Goal: Task Accomplishment & Management: Use online tool/utility

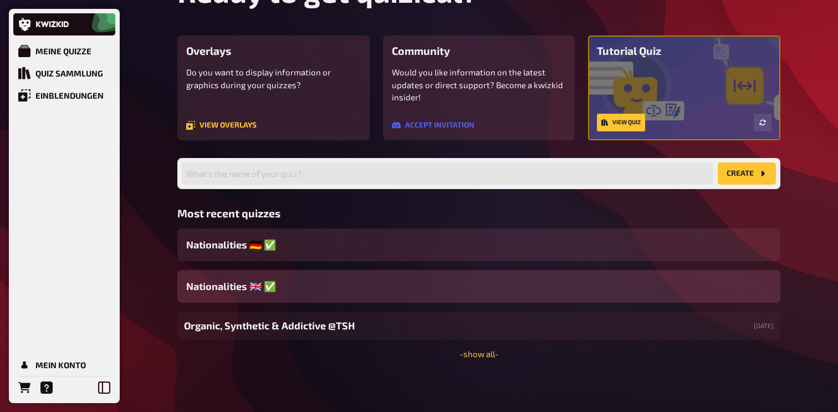
click at [358, 289] on div "Nationalities ​🇬🇧 ✅" at bounding box center [478, 286] width 603 height 33
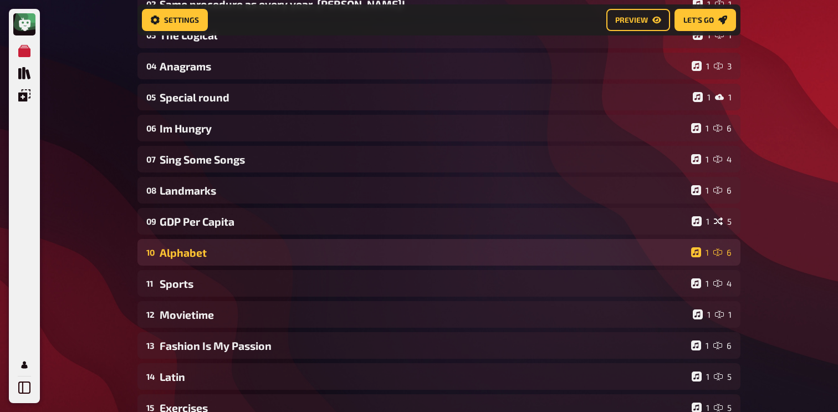
scroll to position [186, 0]
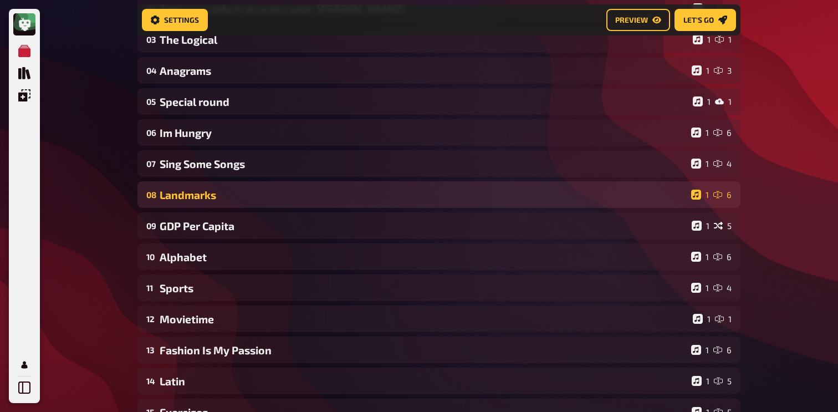
click at [301, 201] on div "Landmarks" at bounding box center [423, 195] width 527 height 13
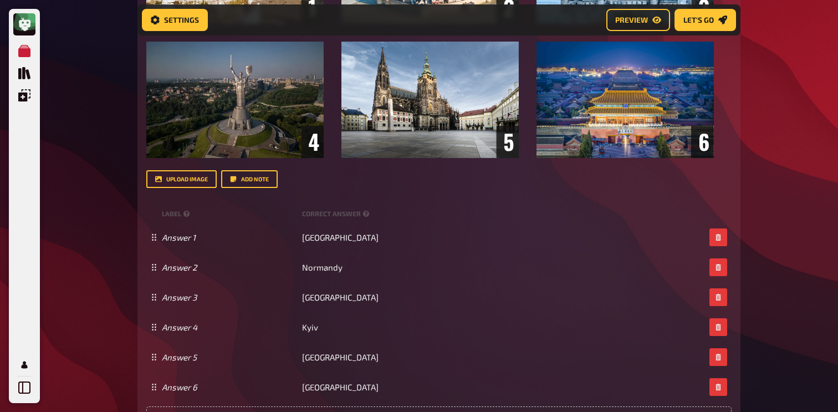
scroll to position [620, 0]
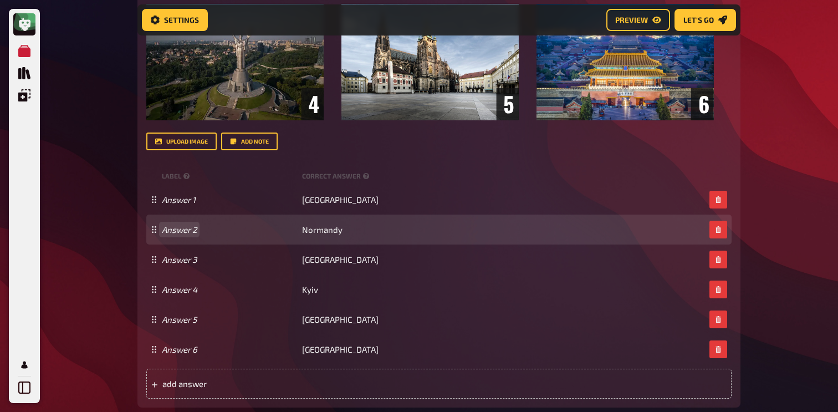
click at [172, 245] on div "Answer 2 Normandy" at bounding box center [438, 230] width 585 height 30
paste span
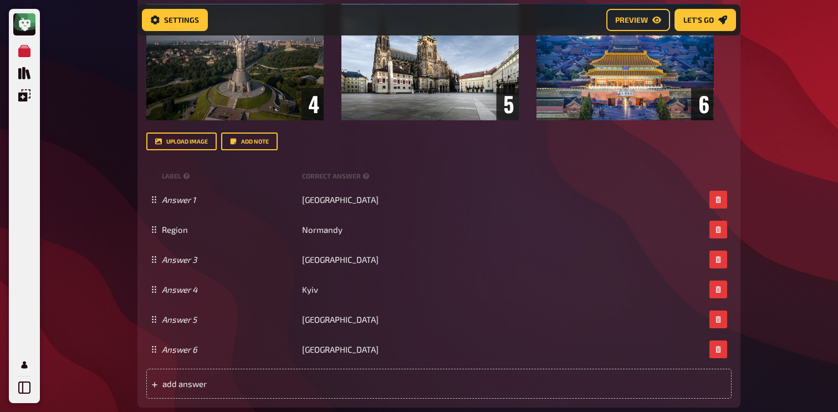
click at [83, 237] on div "My Quizzes Quiz Library Overlays My Account Home My Quizzes Nationalities ​🇬🇧 ✅…" at bounding box center [419, 151] width 838 height 1542
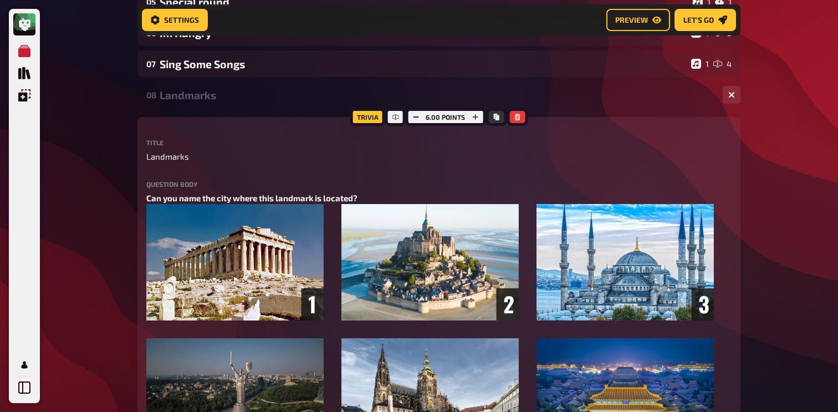
scroll to position [228, 0]
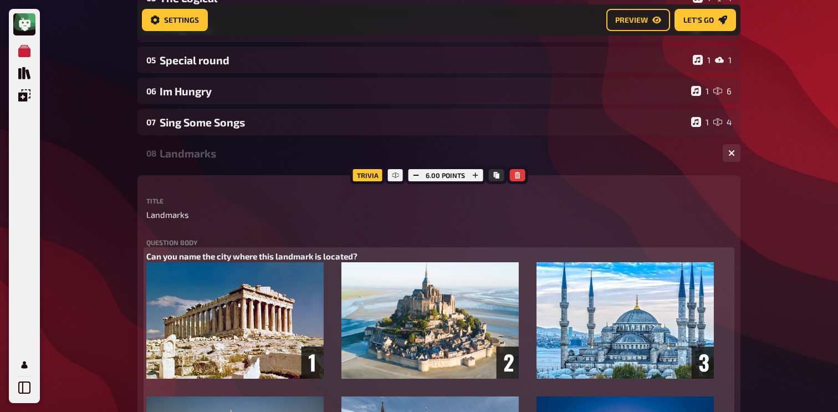
click at [390, 260] on p "Can you name the city where this landmark is located?" at bounding box center [438, 256] width 585 height 13
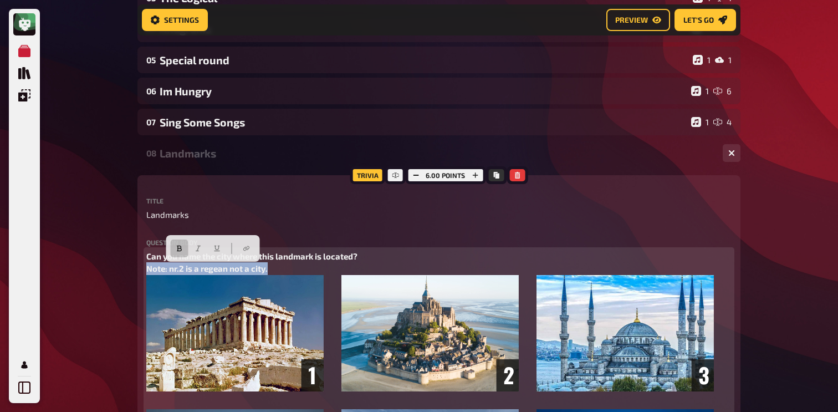
drag, startPoint x: 289, startPoint y: 275, endPoint x: 146, endPoint y: 273, distance: 143.6
click at [192, 247] on icon "button" at bounding box center [192, 248] width 7 height 7
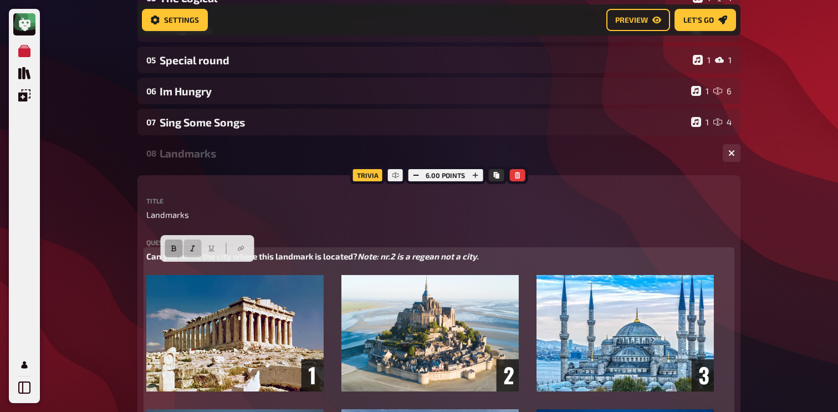
click at [179, 247] on button "button" at bounding box center [174, 249] width 18 height 18
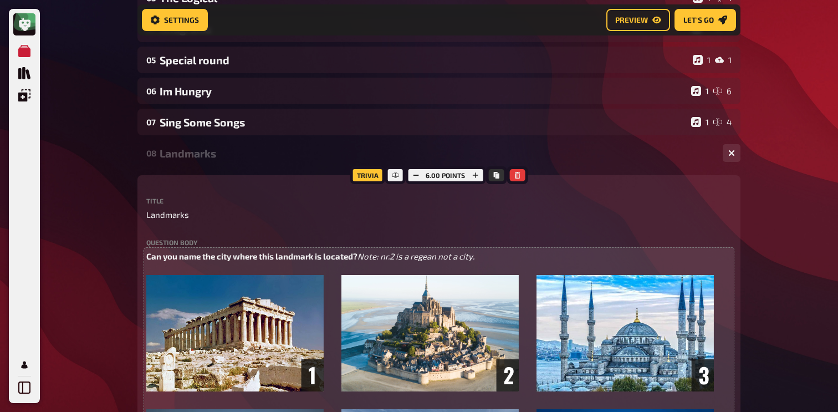
scroll to position [238, 0]
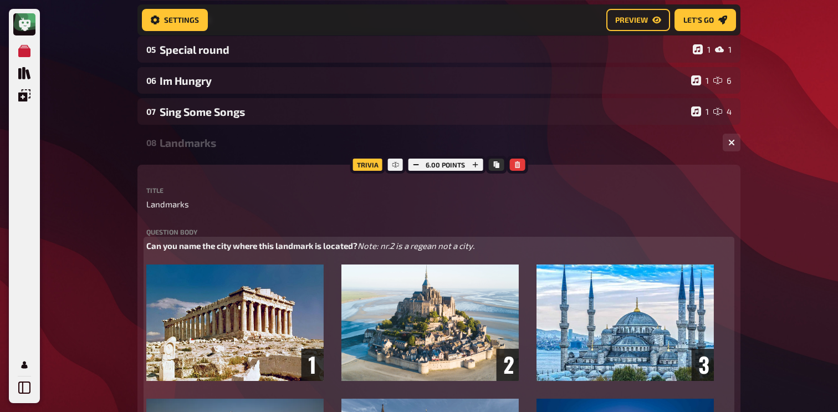
click at [358, 251] on span "Note: nr.2 is a regean not a city." at bounding box center [416, 246] width 117 height 10
click at [272, 260] on p "Can you name the city where this landmark is located? Note: Nr.2 is a regean no…" at bounding box center [438, 252] width 585 height 25
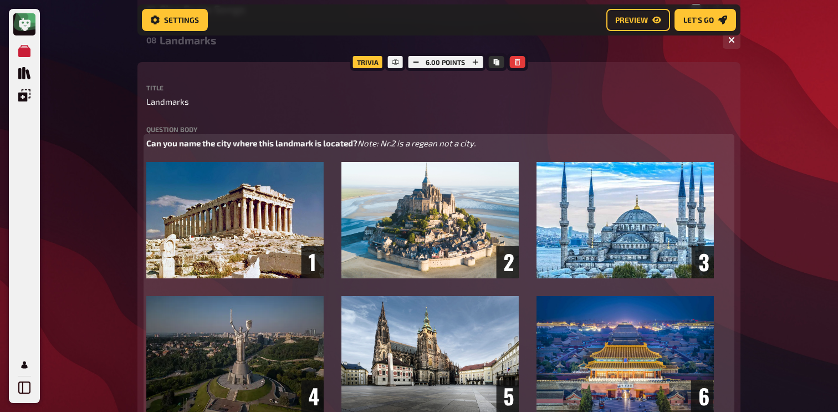
scroll to position [342, 0]
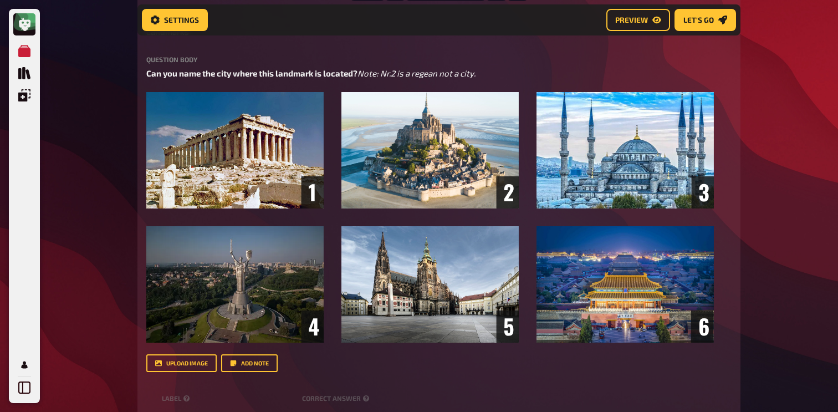
scroll to position [369, 0]
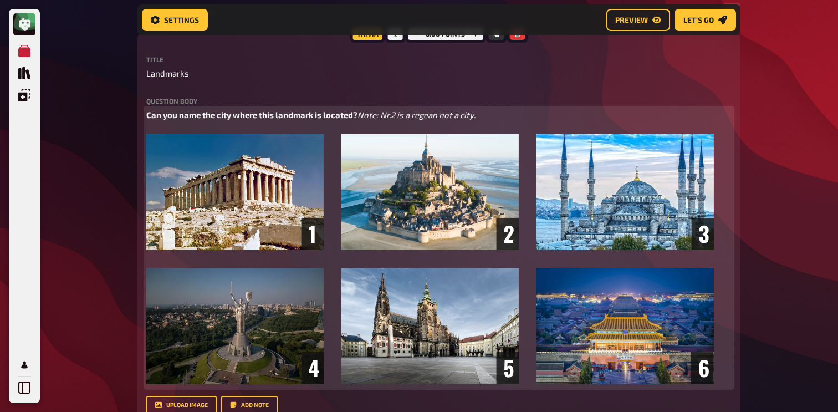
click at [358, 120] on span "Note: Nr.2 is a regean not a city." at bounding box center [417, 115] width 118 height 10
click at [358, 120] on span "Note: Nr.2 is a Region not a city." at bounding box center [417, 115] width 118 height 10
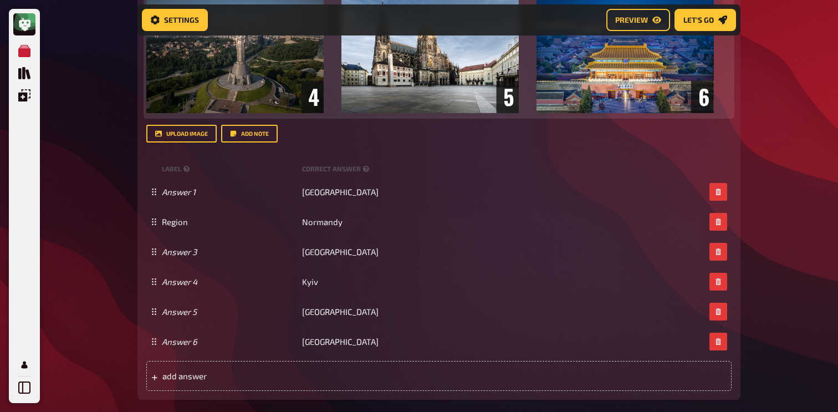
scroll to position [667, 0]
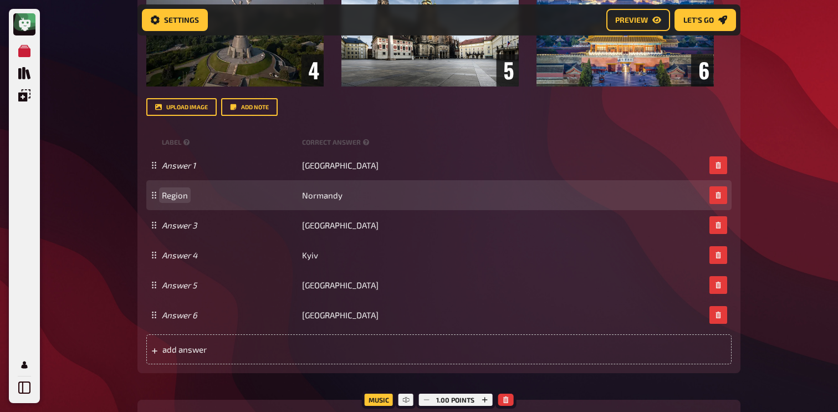
click at [173, 200] on span "Region" at bounding box center [175, 195] width 26 height 10
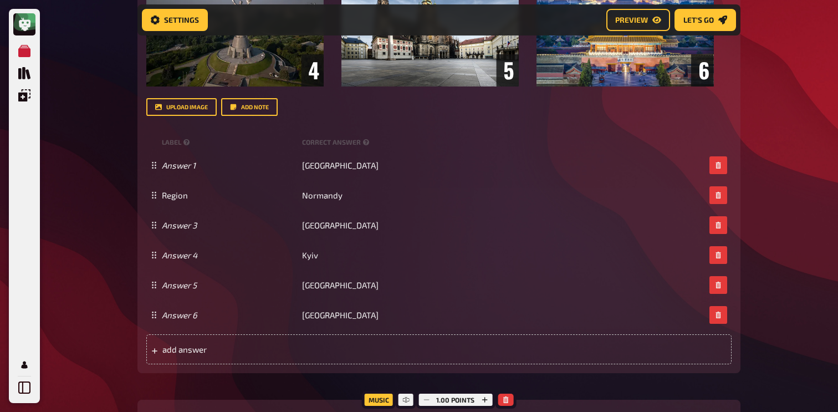
click at [118, 230] on div "My Quizzes Quiz Library Overlays My Account Home My Quizzes Nationalities ​🇬🇧 ✅…" at bounding box center [419, 110] width 838 height 1555
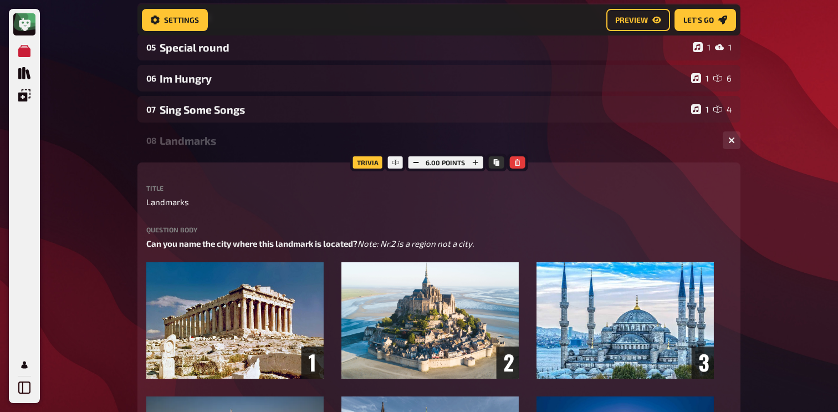
scroll to position [240, 0]
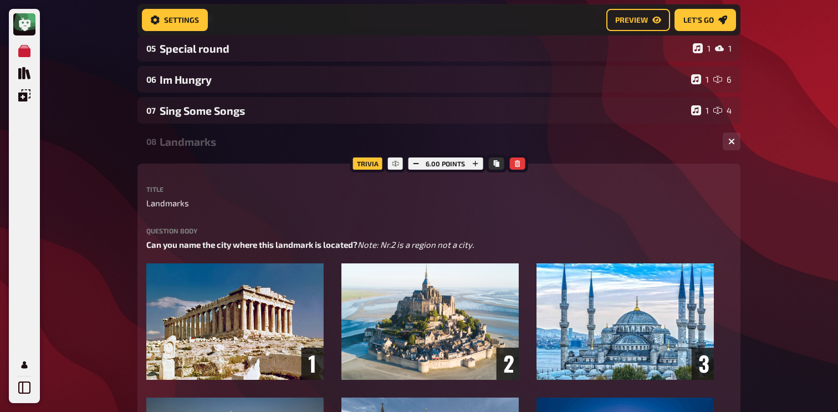
click at [222, 137] on div "Landmarks" at bounding box center [437, 141] width 554 height 13
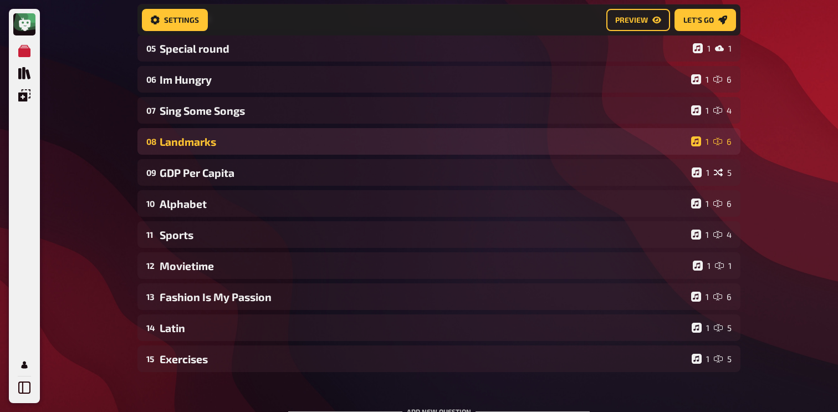
scroll to position [0, 0]
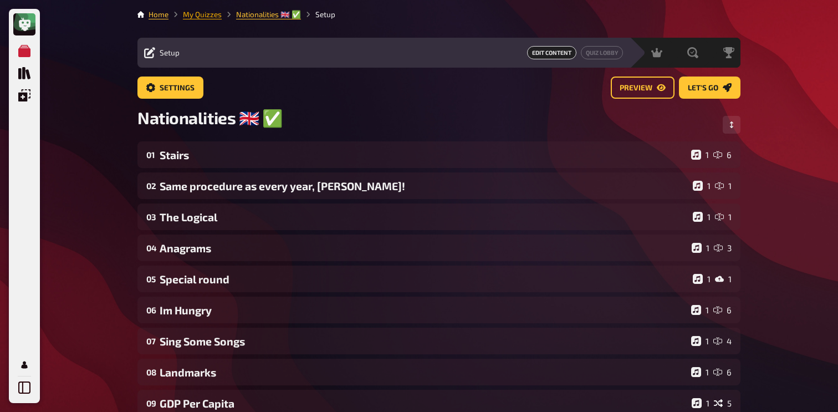
click at [193, 13] on link "My Quizzes" at bounding box center [202, 14] width 39 height 9
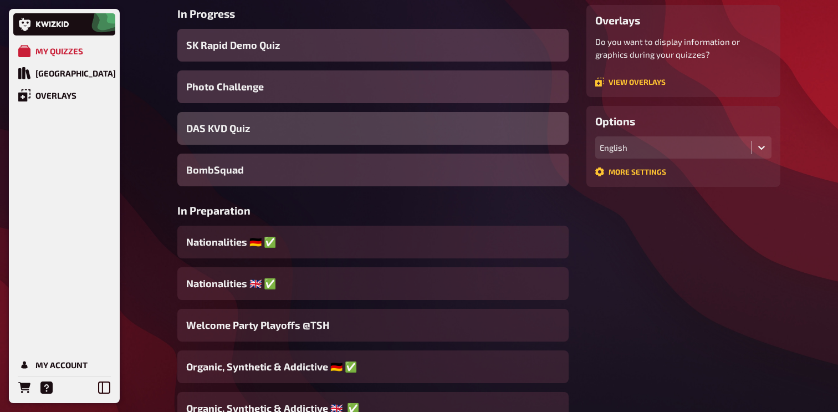
scroll to position [322, 0]
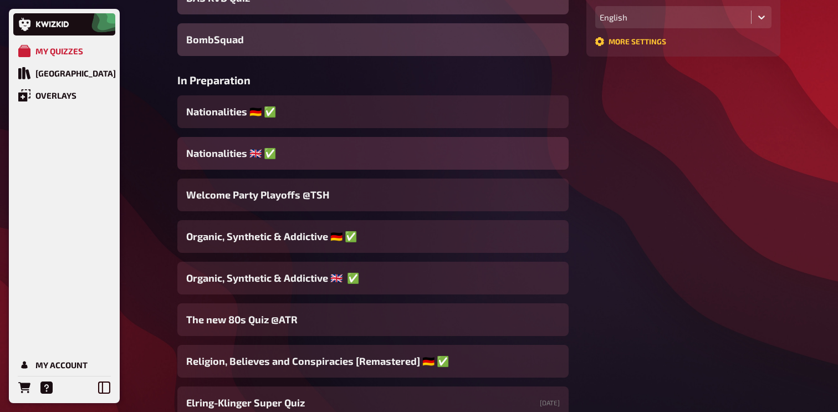
click at [288, 150] on div "Nationalities ​🇬🇧 ✅" at bounding box center [372, 153] width 391 height 33
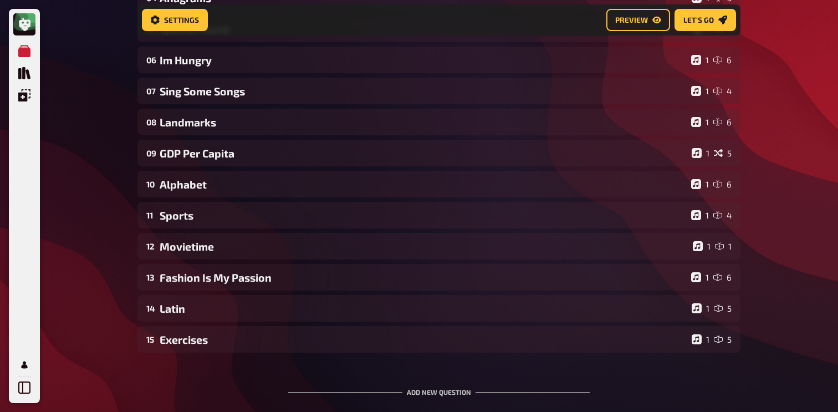
scroll to position [270, 0]
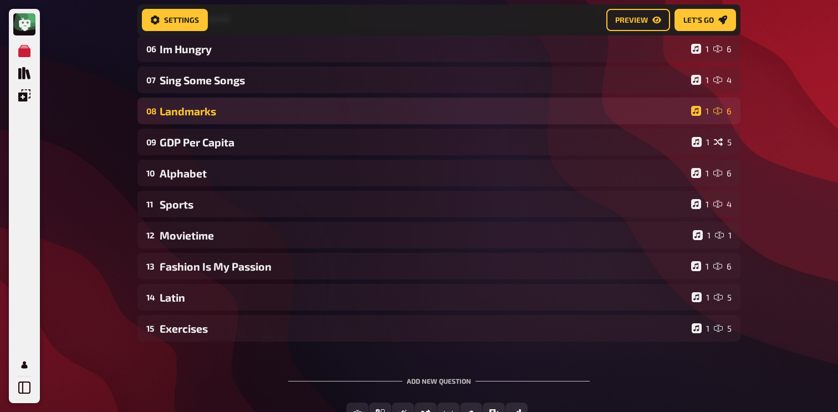
click at [245, 111] on div "Landmarks" at bounding box center [423, 111] width 527 height 13
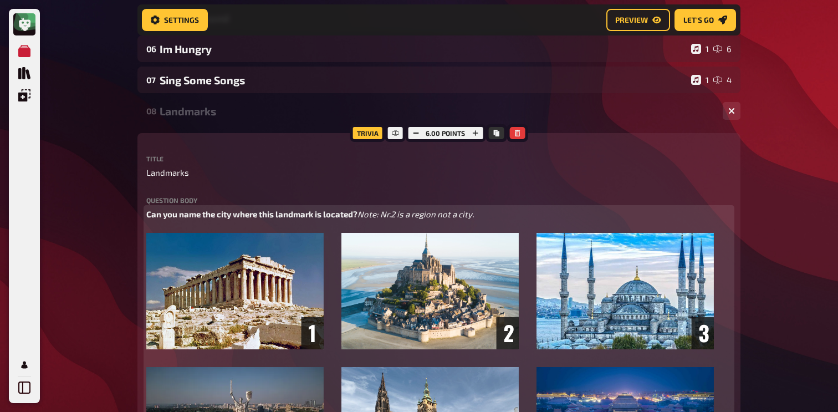
click at [358, 219] on span "Note: Nr.2 is a region not a city." at bounding box center [416, 214] width 116 height 10
click at [238, 213] on span "Can you name the city where this landmark is located?" at bounding box center [251, 214] width 211 height 10
click at [358, 219] on span "Note: Nr.2 is a region not a city." at bounding box center [416, 214] width 116 height 10
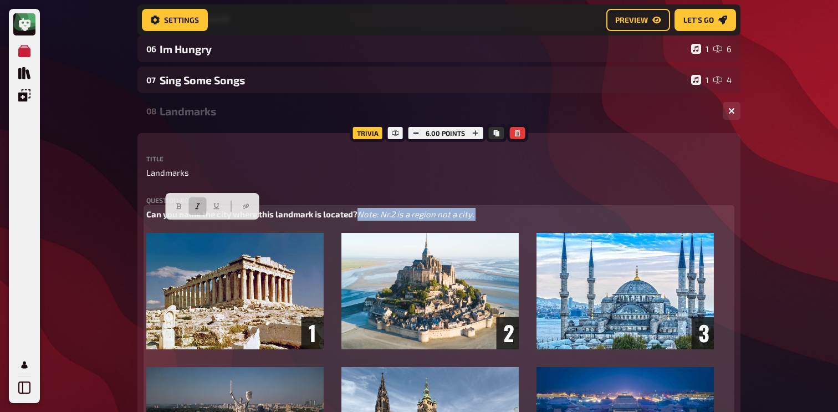
click at [358, 219] on span "Note: Nr.2 is a region not a city." at bounding box center [416, 214] width 116 height 10
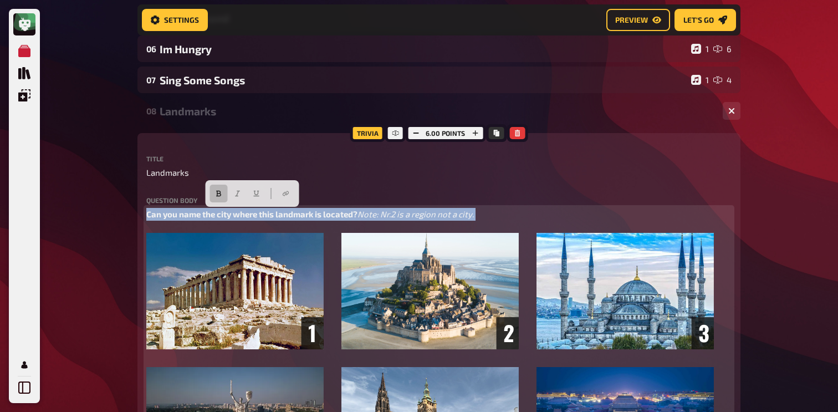
copy p "Can you name the city where this landmark is located? Note: Nr.2 is a region no…"
click at [358, 219] on span "Note: Nr.2 is a region not a city." at bounding box center [416, 214] width 116 height 10
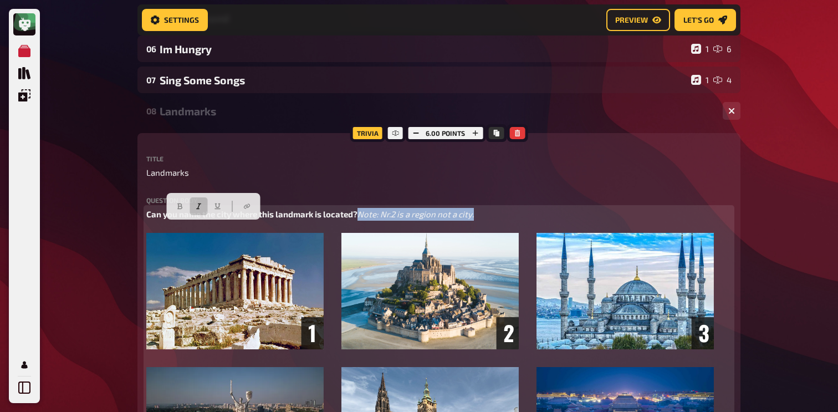
drag, startPoint x: 267, startPoint y: 229, endPoint x: 144, endPoint y: 228, distance: 122.5
copy span "Note: Nr.2 is a region not a city."
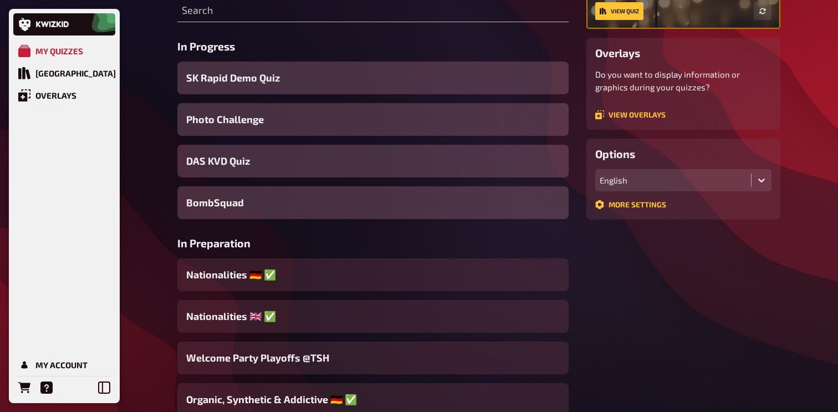
scroll to position [162, 0]
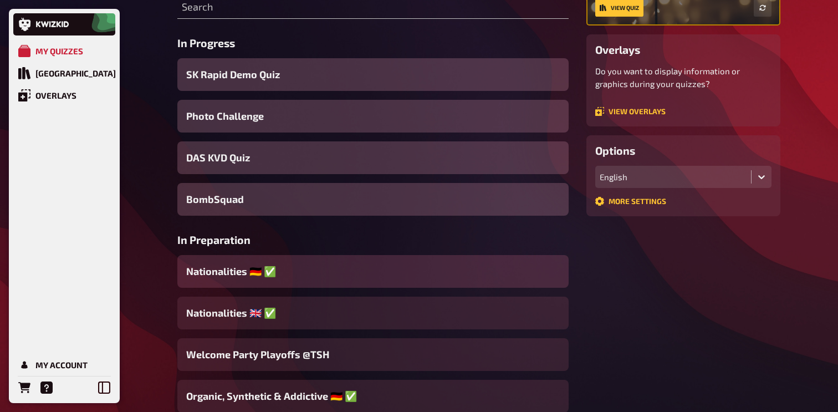
click at [285, 272] on div "Nationalities ​​🇩🇪 ​✅" at bounding box center [372, 271] width 391 height 33
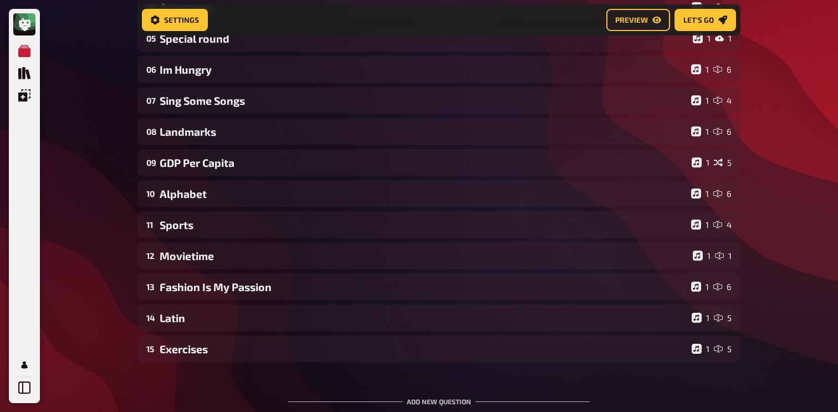
scroll to position [256, 0]
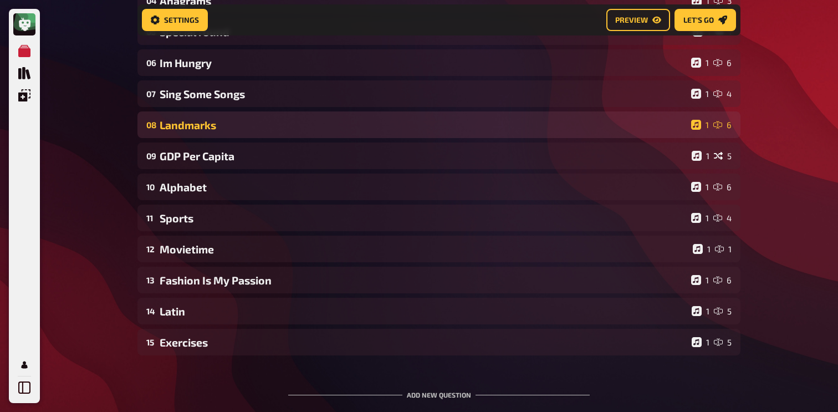
click at [263, 121] on div "Landmarks" at bounding box center [423, 125] width 527 height 13
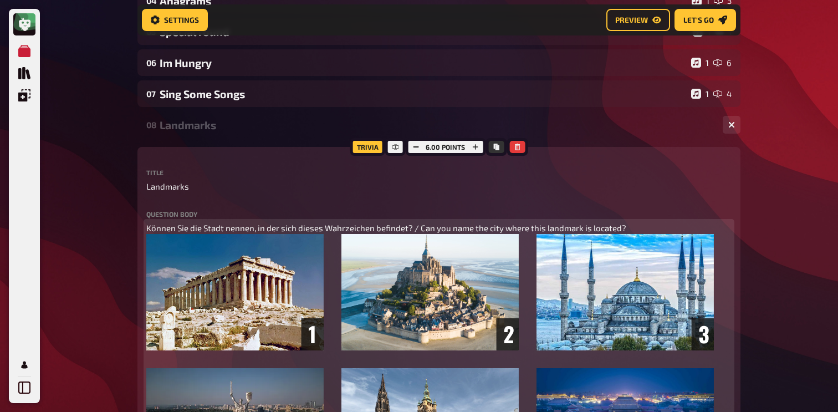
click at [629, 223] on p "Können Sie die Stadt nennen, in der sich dieses Wahrzeichen befindet? / Can you…" at bounding box center [438, 228] width 585 height 13
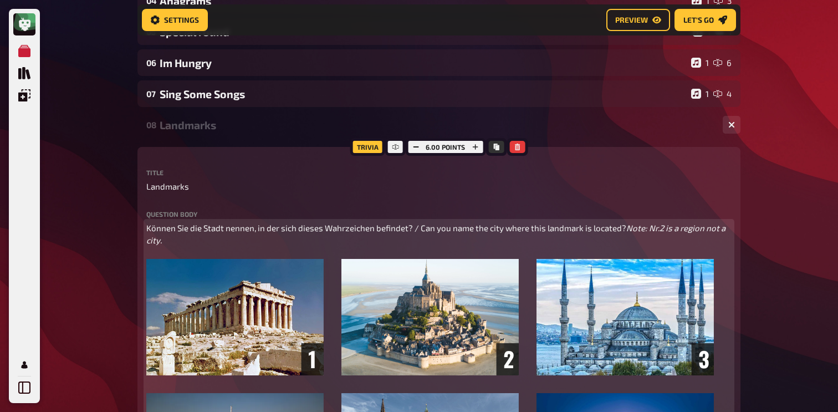
click at [223, 242] on span "Note: Nr.2 is a region not a city." at bounding box center [436, 234] width 581 height 23
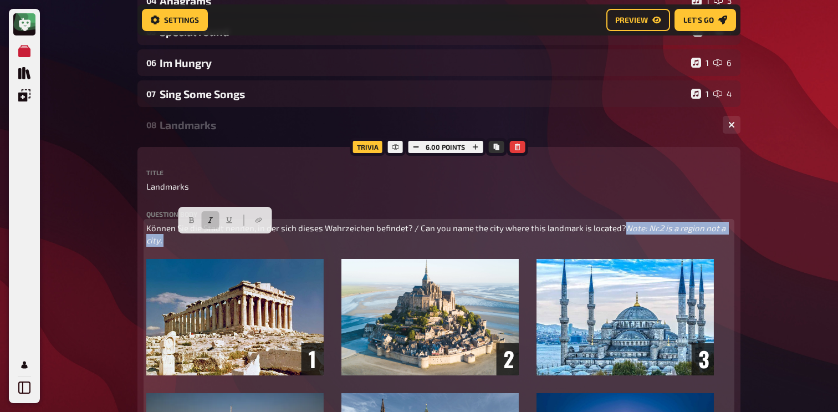
click at [223, 242] on span "Note: Nr.2 is a region not a city." at bounding box center [436, 234] width 581 height 23
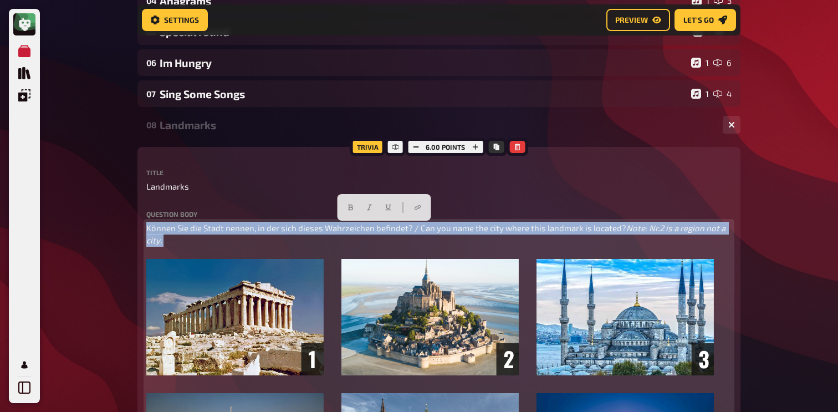
copy p "Können Sie die Stadt nennen, in der sich dieses Wahrzeichen befindet? / Can you…"
click at [241, 238] on span "Note: Nr.2 is a region not a city." at bounding box center [436, 234] width 581 height 23
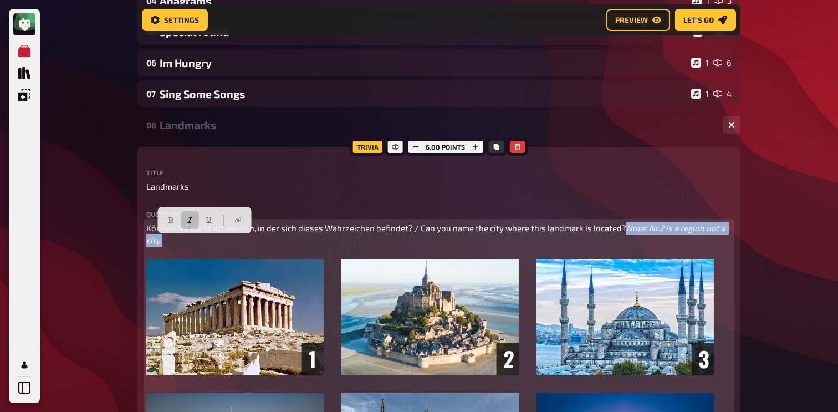
drag, startPoint x: 271, startPoint y: 240, endPoint x: 145, endPoint y: 240, distance: 126.4
copy span "Note: Nr.2 is a region not a city."
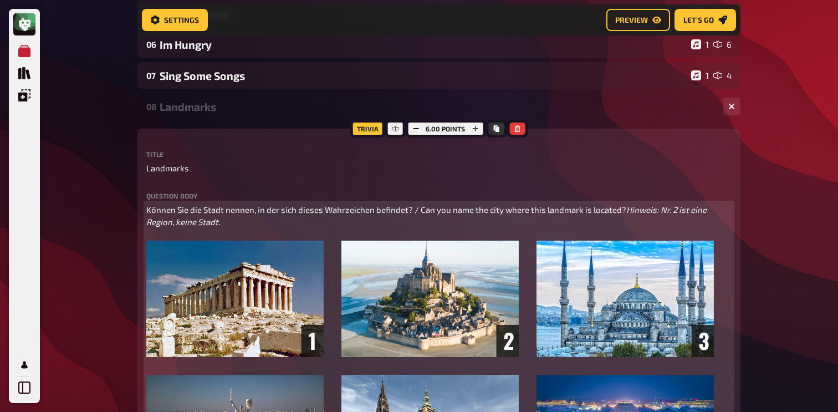
scroll to position [279, 0]
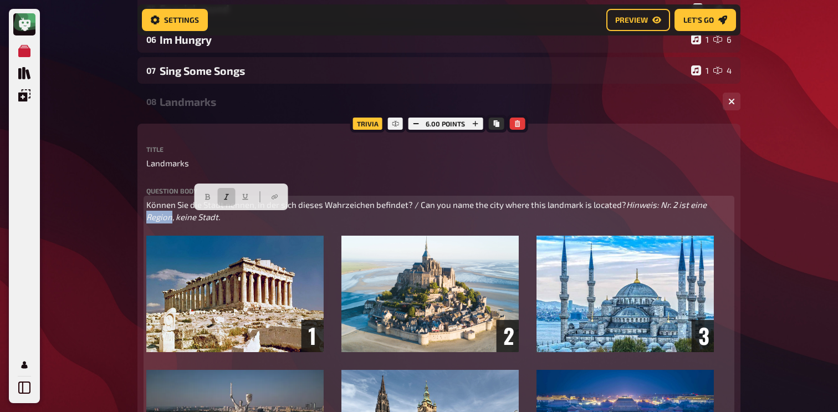
drag, startPoint x: 230, startPoint y: 220, endPoint x: 253, endPoint y: 220, distance: 23.3
click at [253, 220] on span "Hinweis: Nr. 2 ist eine Region, keine Stadt." at bounding box center [427, 211] width 562 height 23
copy span "Region"
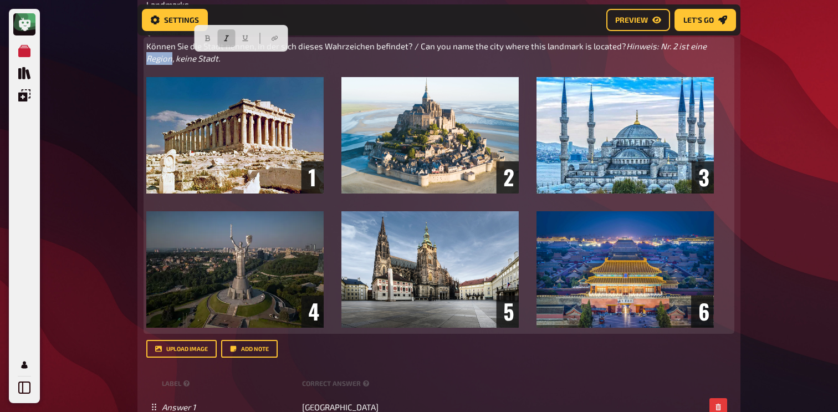
scroll to position [542, 0]
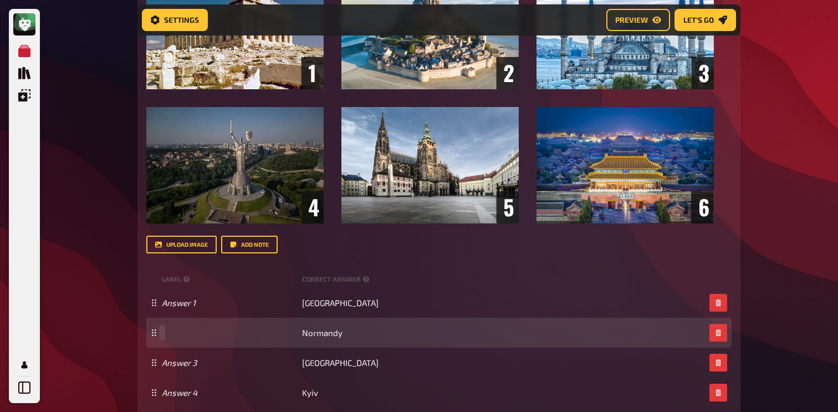
paste span
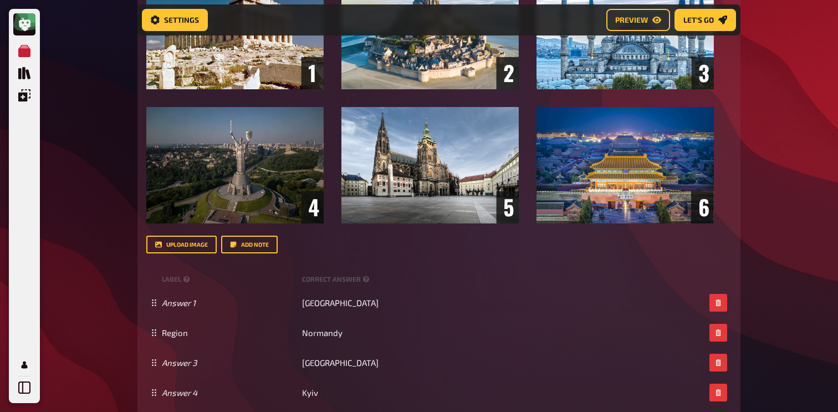
click at [100, 304] on div "My Quizzes Quiz Library Overlays My Account Home My Quizzes Nationalities ​​🇩🇪 …" at bounding box center [419, 241] width 838 height 1567
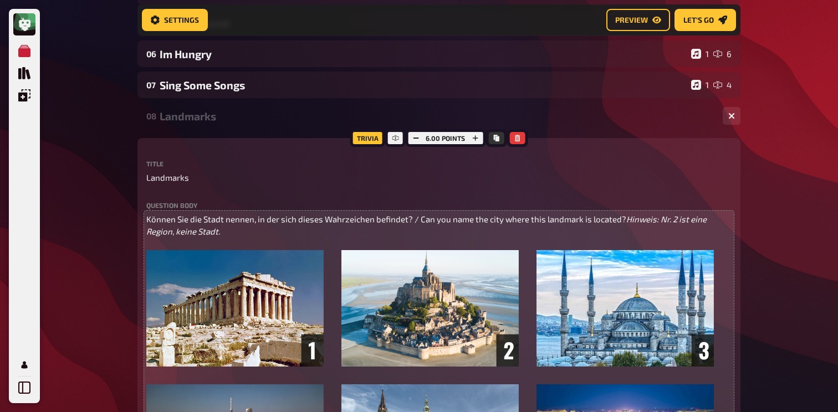
scroll to position [261, 0]
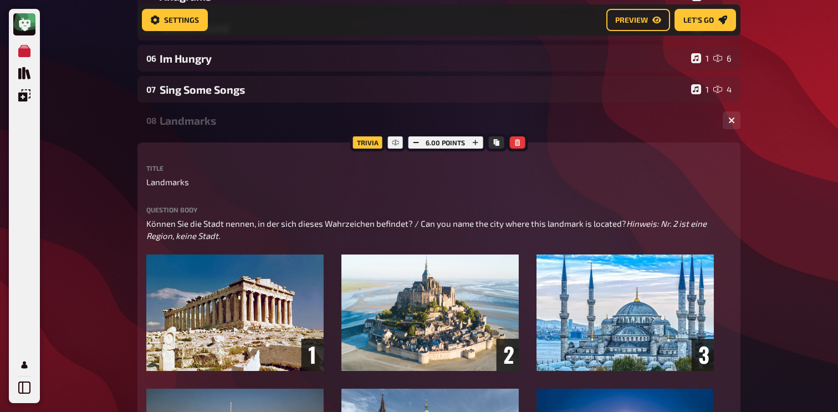
click at [225, 108] on div "08 Landmarks 1 6" at bounding box center [438, 120] width 603 height 27
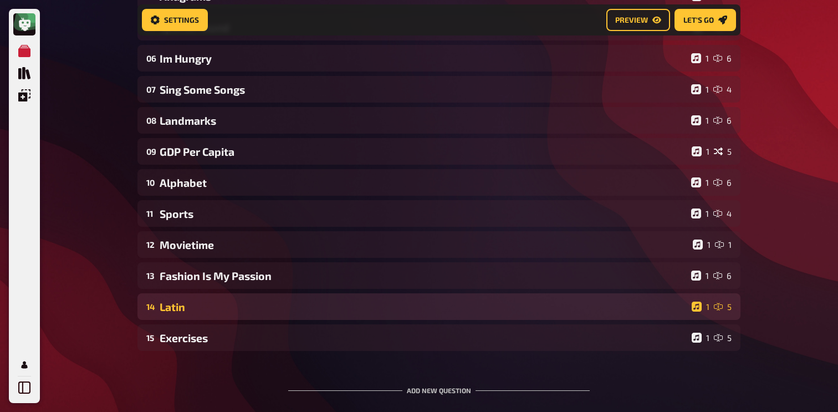
click at [217, 311] on div "Latin" at bounding box center [424, 307] width 528 height 13
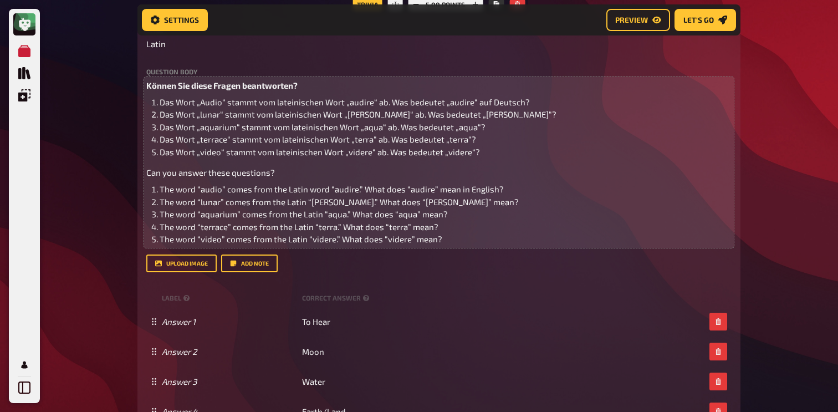
scroll to position [572, 0]
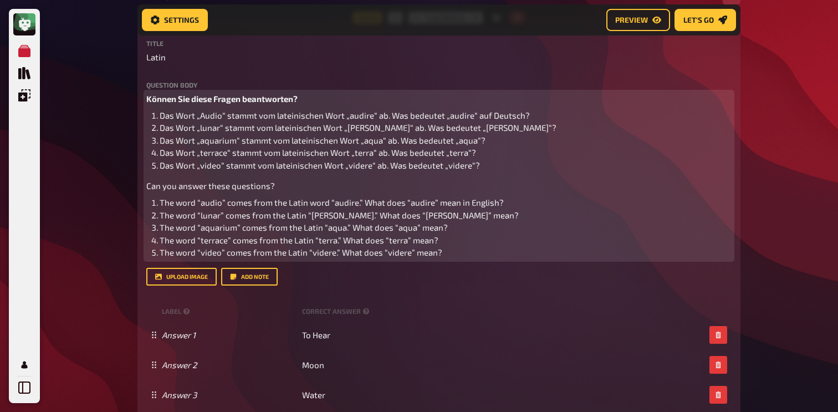
click at [198, 159] on li "Das Wort „terrace“ stammt vom lateinischen Wort „terra“ ab. Was bedeutet „terra…" at bounding box center [446, 152] width 572 height 13
click at [210, 219] on span "The word “lunar” comes from the Latin “[PERSON_NAME].” What does “[PERSON_NAME]…" at bounding box center [339, 215] width 359 height 10
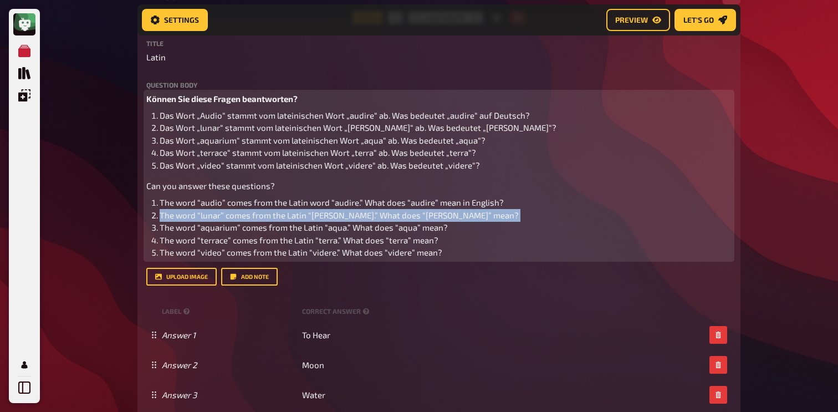
click at [210, 219] on span "The word “lunar” comes from the Latin “[PERSON_NAME].” What does “[PERSON_NAME]…" at bounding box center [339, 215] width 359 height 10
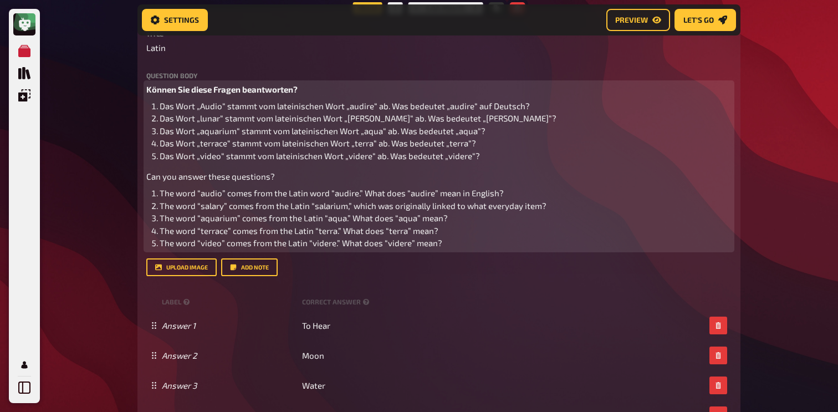
scroll to position [582, 0]
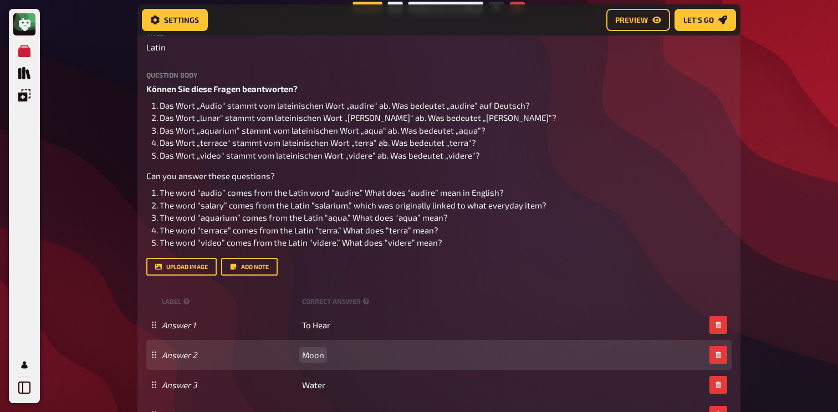
click at [314, 356] on span "Moon" at bounding box center [313, 355] width 22 height 10
paste span
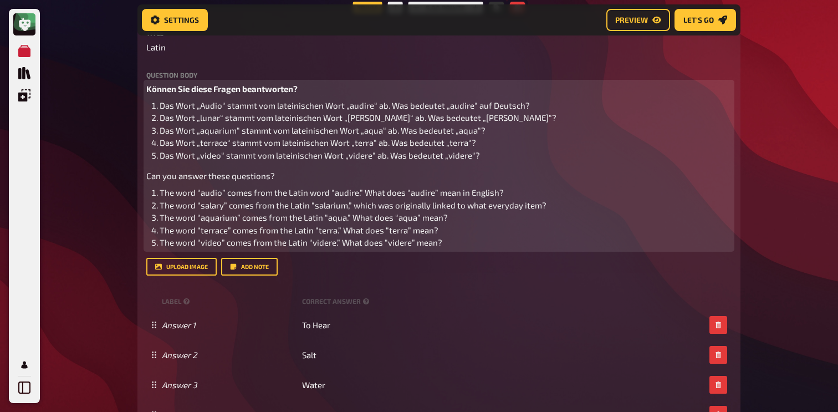
click at [193, 210] on span "The word “salary” comes from the Latin “salarium,” which was originally linked …" at bounding box center [353, 205] width 387 height 10
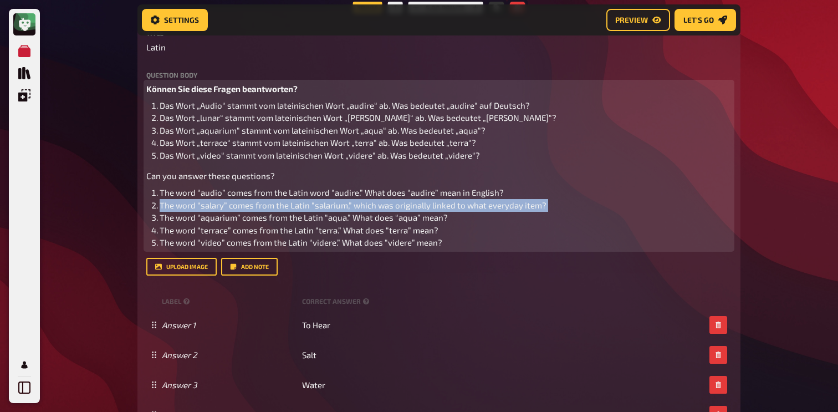
click at [193, 210] on span "The word “salary” comes from the Latin “salarium,” which was originally linked …" at bounding box center [353, 205] width 387 height 10
copy span "The word “salary” comes from the Latin “salarium,” which was originally linked …"
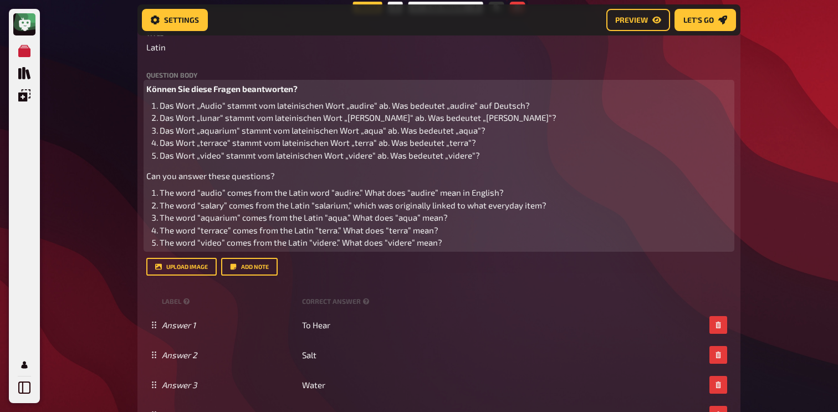
click at [162, 127] on span "Das Wort „aquarium“ stammt vom lateinischen Wort „aqua“ ab. Was bedeutet „aqua“?" at bounding box center [323, 130] width 326 height 10
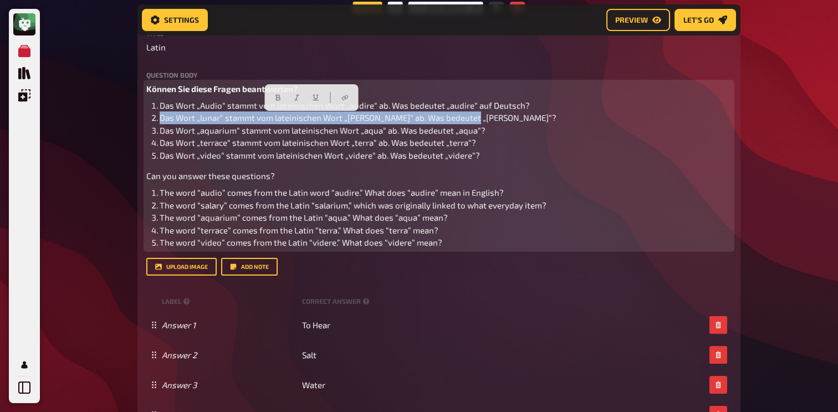
drag, startPoint x: 159, startPoint y: 120, endPoint x: 486, endPoint y: 118, distance: 327.1
click at [486, 118] on li "Das Wort „lunar“ stammt vom lateinischen Wort „[PERSON_NAME]“ ab. Was bedeutet …" at bounding box center [446, 117] width 572 height 13
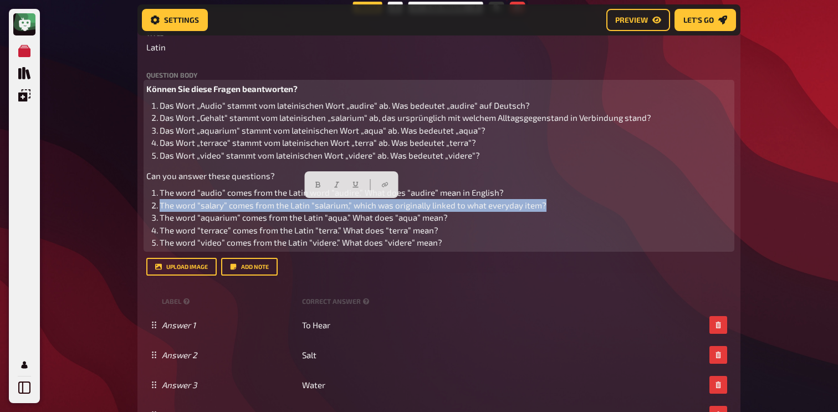
drag, startPoint x: 547, startPoint y: 202, endPoint x: 151, endPoint y: 201, distance: 395.3
click at [160, 201] on li "The word “salary” comes from the Latin “salarium,” which was originally linked …" at bounding box center [446, 205] width 572 height 13
copy span "The word “salary” comes from the Latin “salarium,” which was originally linked …"
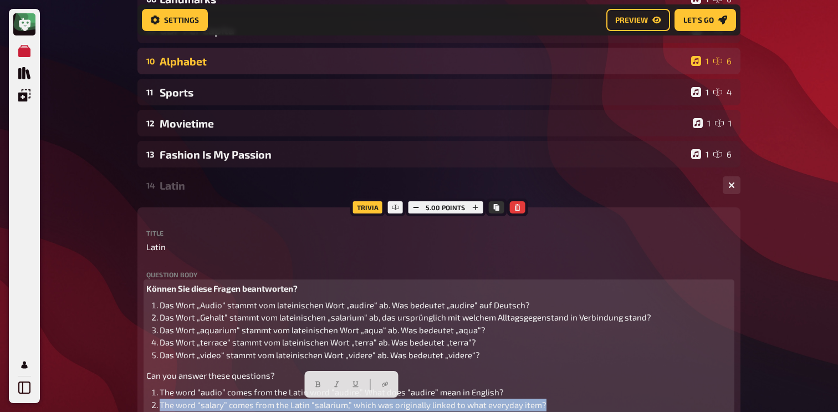
scroll to position [0, 0]
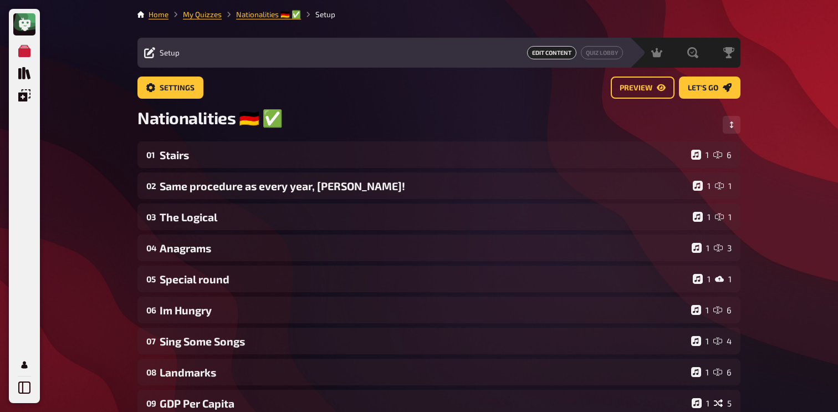
click at [209, 19] on li "My Quizzes" at bounding box center [195, 14] width 53 height 11
click at [212, 14] on link "My Quizzes" at bounding box center [202, 14] width 39 height 9
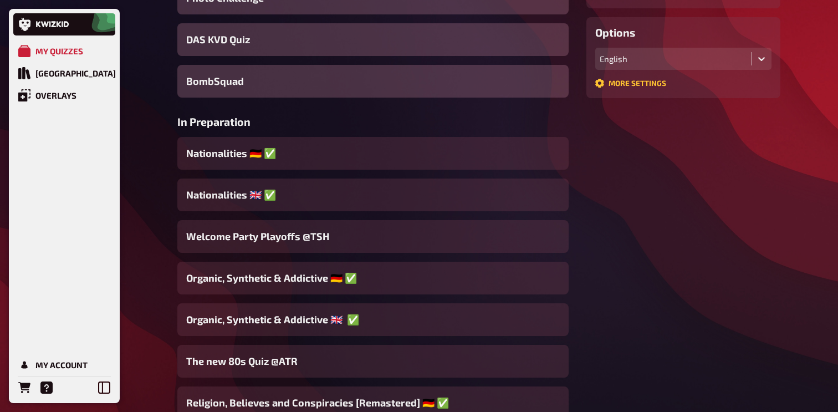
scroll to position [283, 0]
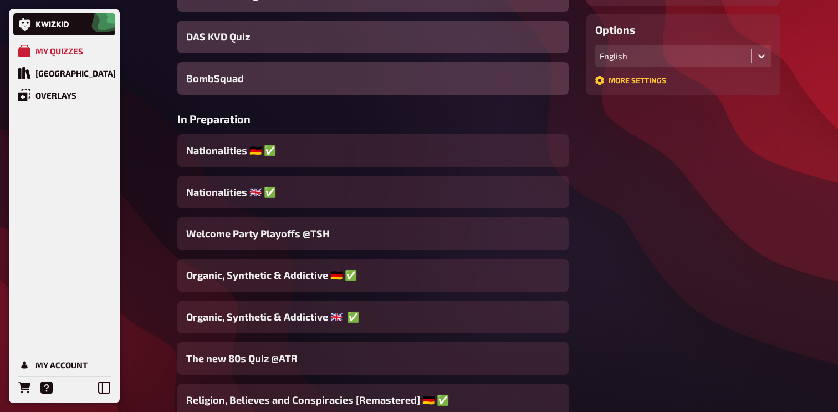
click at [309, 190] on div "Nationalities ​🇬🇧 ✅" at bounding box center [372, 192] width 391 height 33
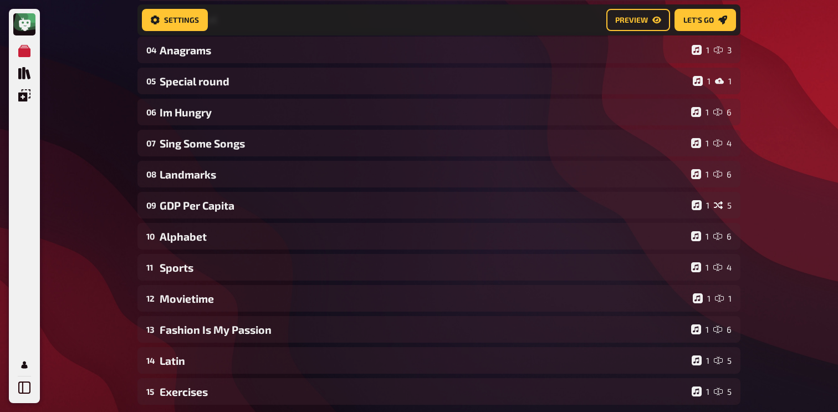
scroll to position [207, 0]
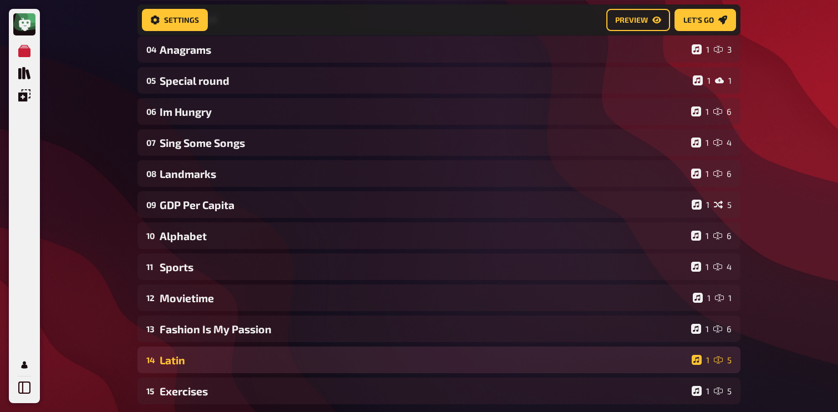
click at [203, 350] on div "14 Latin 1 5" at bounding box center [438, 360] width 603 height 27
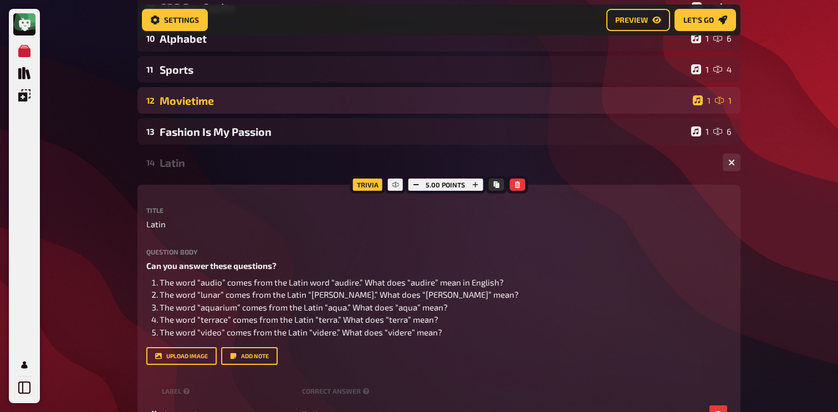
scroll to position [436, 0]
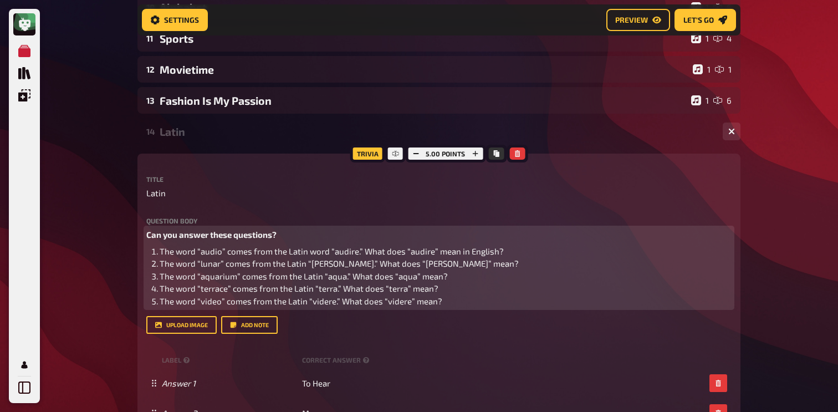
click at [214, 275] on span "The word “aquarium” comes from the Latin “aqua.” What does “aqua” mean?" at bounding box center [304, 276] width 288 height 10
click at [189, 270] on li "The word “lunar” comes from the Latin “[PERSON_NAME].” What does “[PERSON_NAME]…" at bounding box center [446, 263] width 572 height 13
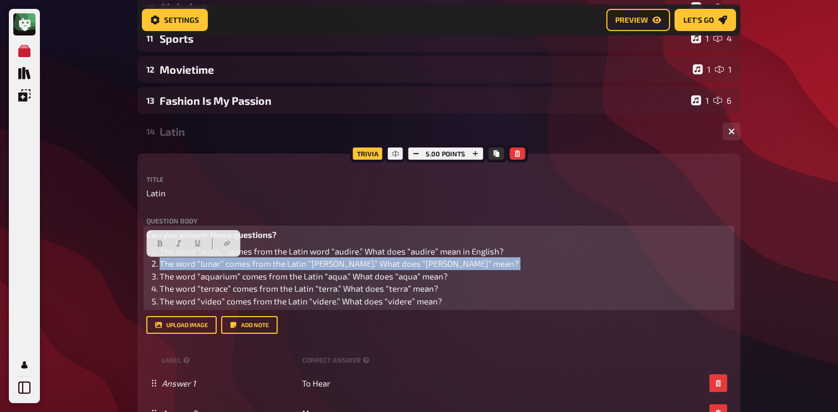
click at [189, 270] on li "The word “lunar” comes from the Latin “[PERSON_NAME].” What does “[PERSON_NAME]…" at bounding box center [446, 263] width 572 height 13
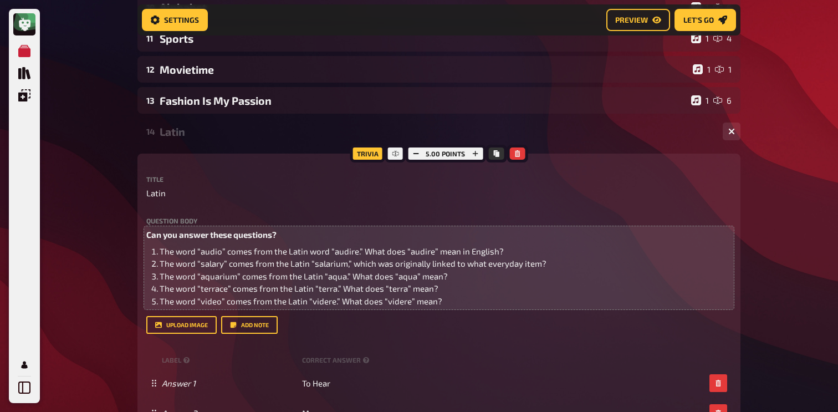
click at [91, 265] on div "My Quizzes Quiz Library Overlays My Account Home My Quizzes Nationalities ​🇬🇧 ✅…" at bounding box center [419, 226] width 838 height 1325
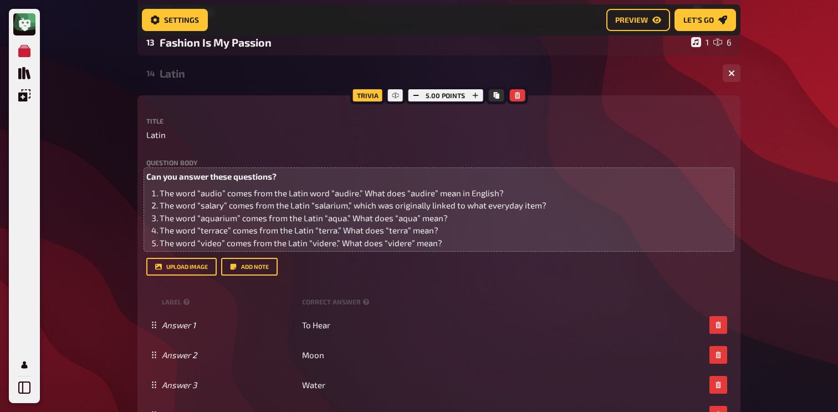
scroll to position [497, 0]
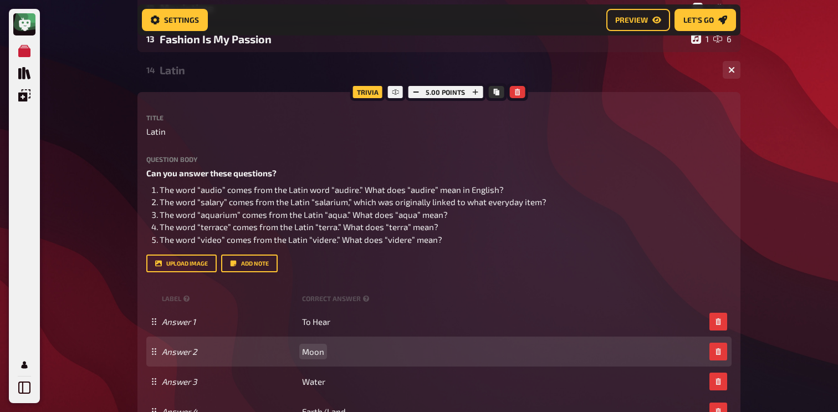
click at [317, 355] on span "Moon" at bounding box center [313, 352] width 22 height 10
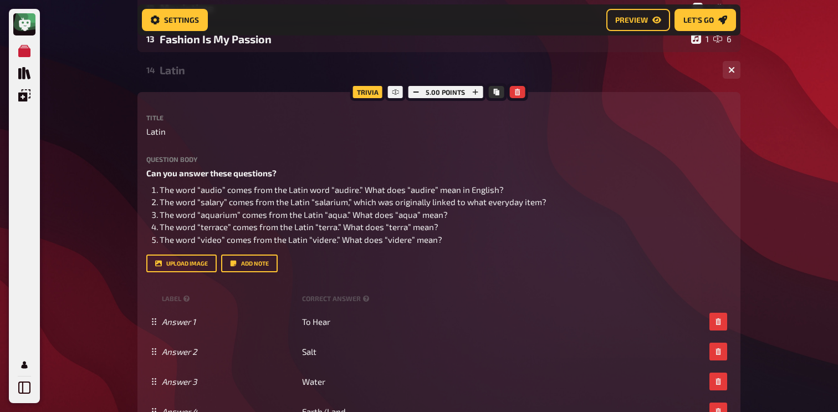
click at [77, 310] on div "My Quizzes Quiz Library Overlays My Account Home My Quizzes Nationalities ​🇬🇧 ✅…" at bounding box center [419, 165] width 838 height 1325
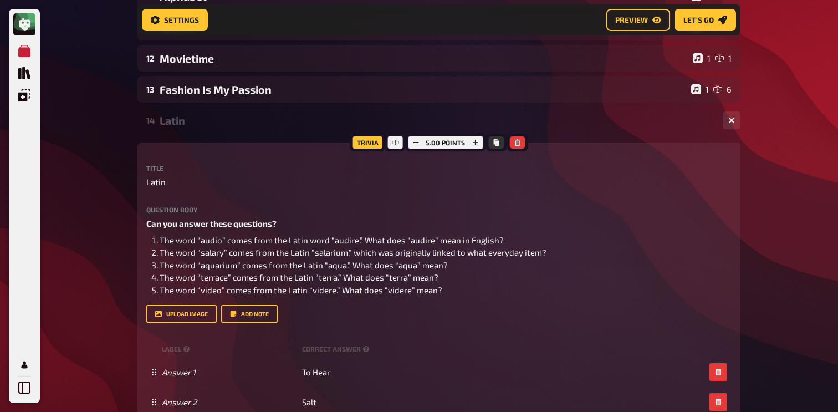
scroll to position [434, 0]
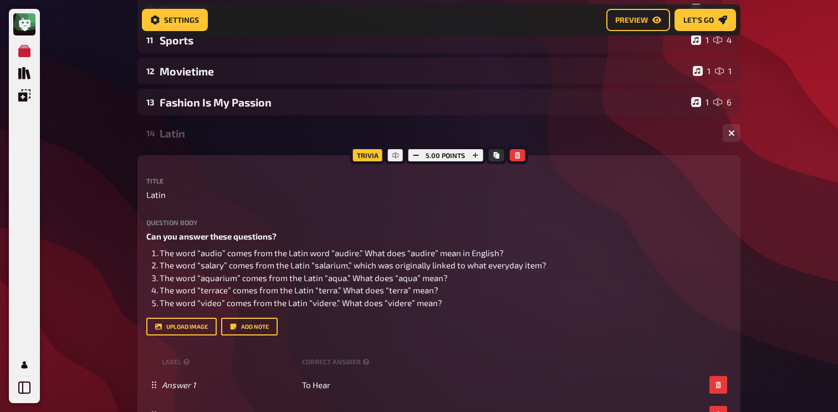
click at [227, 133] on div "Latin" at bounding box center [437, 133] width 554 height 13
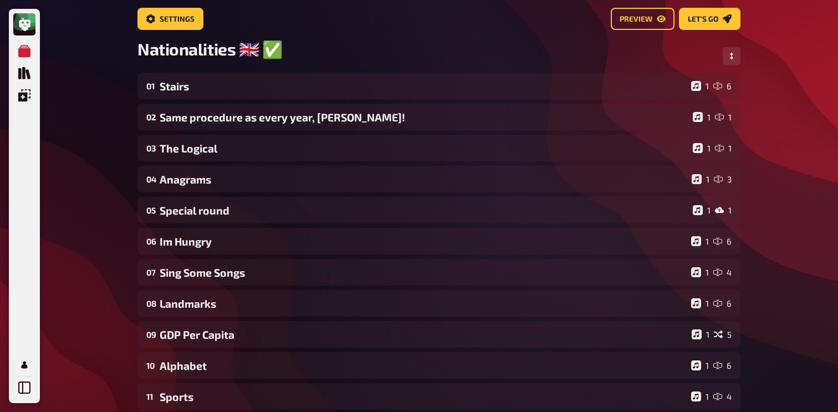
scroll to position [0, 0]
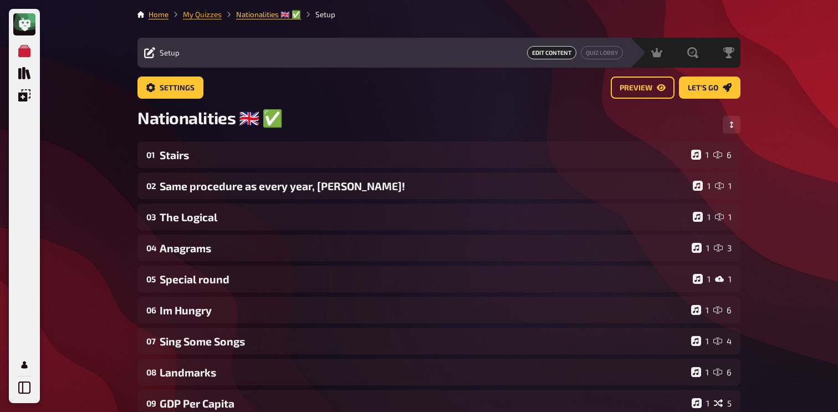
click at [199, 13] on link "My Quizzes" at bounding box center [202, 14] width 39 height 9
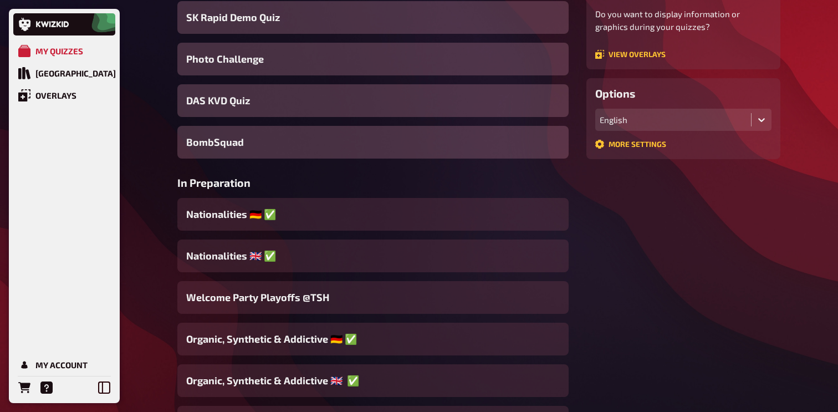
scroll to position [302, 0]
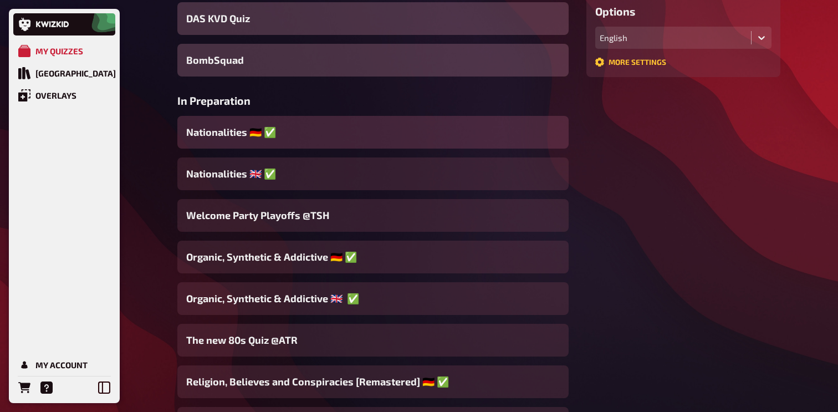
click at [312, 136] on div "Nationalities ​​🇩🇪 ​✅" at bounding box center [372, 132] width 391 height 33
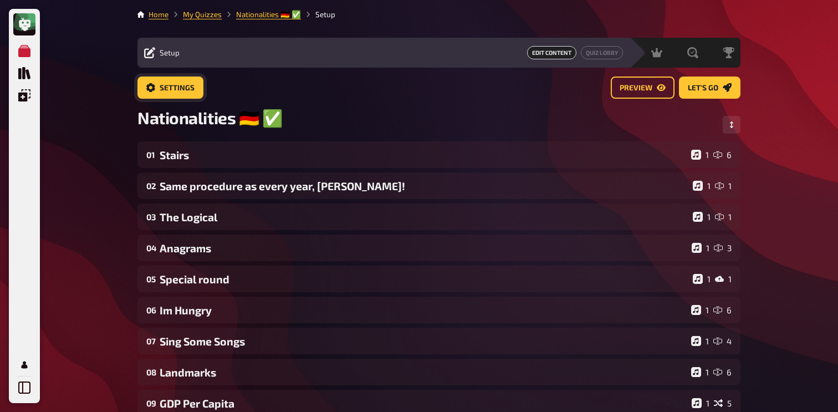
click at [186, 91] on span "Settings" at bounding box center [177, 88] width 35 height 8
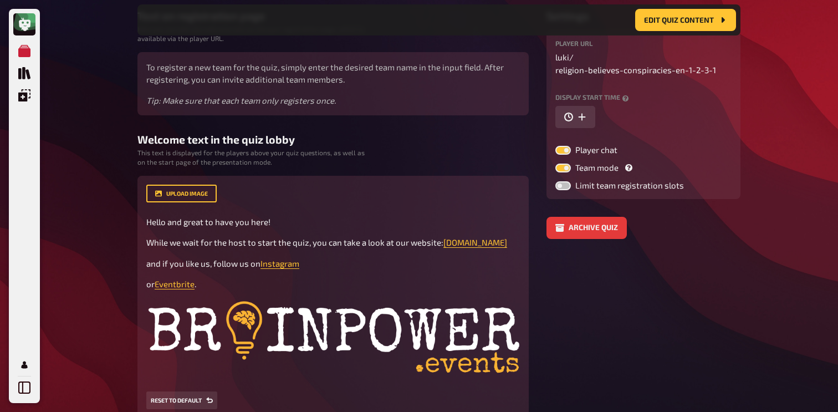
scroll to position [294, 0]
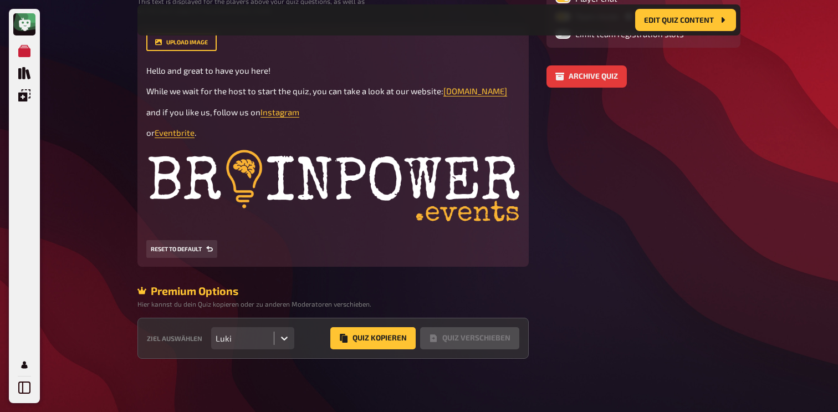
click at [268, 329] on div "Luki" at bounding box center [242, 338] width 63 height 22
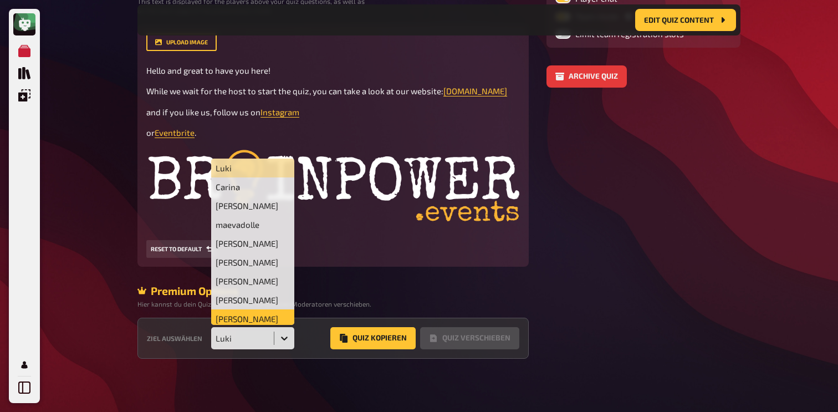
click at [263, 317] on div "[PERSON_NAME]" at bounding box center [252, 318] width 83 height 19
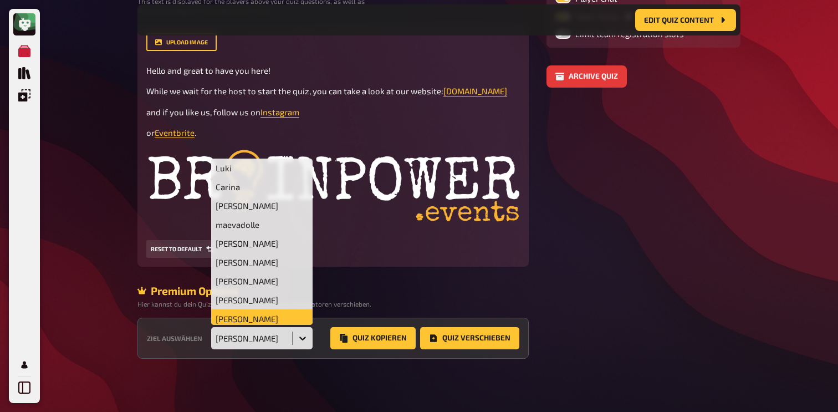
click at [273, 332] on div "[PERSON_NAME]" at bounding box center [251, 338] width 81 height 22
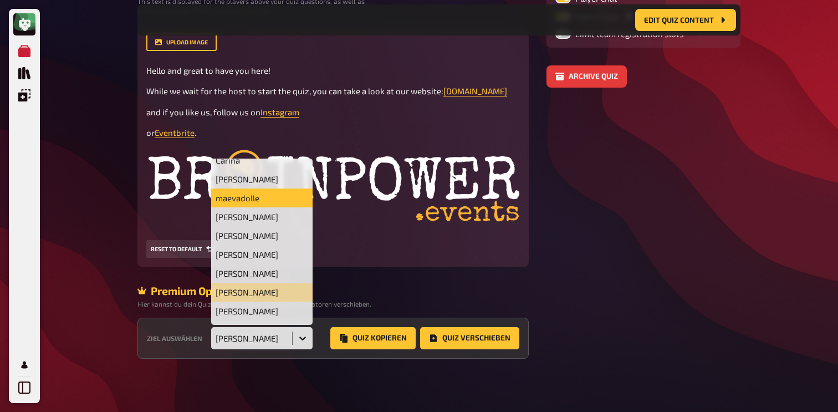
scroll to position [49, 0]
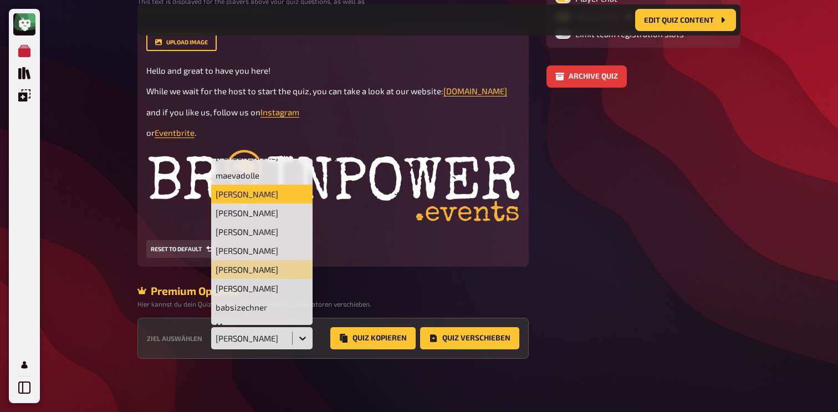
click at [255, 197] on div "[PERSON_NAME]" at bounding box center [261, 194] width 101 height 19
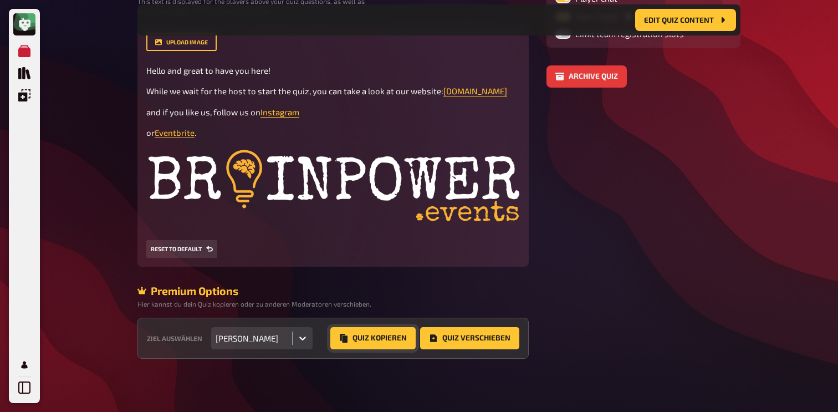
click at [361, 341] on button "Quiz Kopieren" at bounding box center [372, 338] width 85 height 22
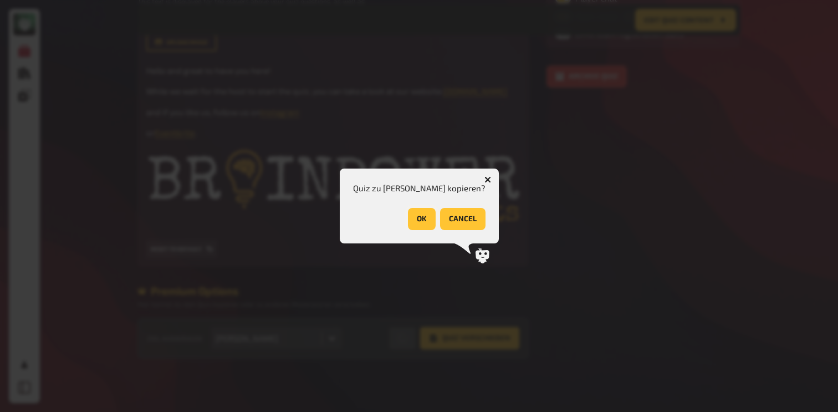
drag, startPoint x: 417, startPoint y: 216, endPoint x: 547, endPoint y: 130, distance: 155.3
click at [547, 130] on div "Quiz zu [PERSON_NAME] kopieren? OK cancel" at bounding box center [419, 206] width 838 height 412
click at [488, 177] on button "button" at bounding box center [488, 180] width 18 height 18
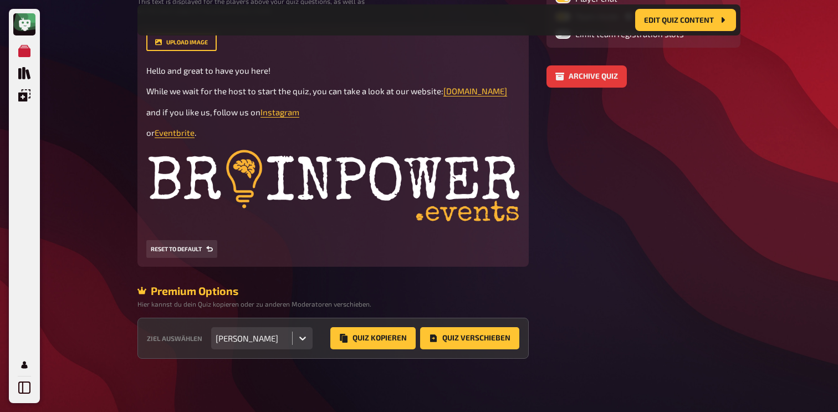
scroll to position [0, 0]
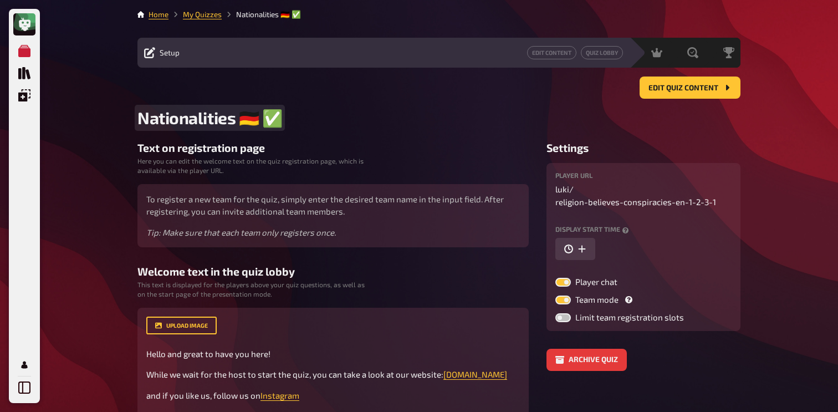
click at [278, 122] on span "Nationalities ​​🇩🇪 ​✅" at bounding box center [209, 118] width 145 height 21
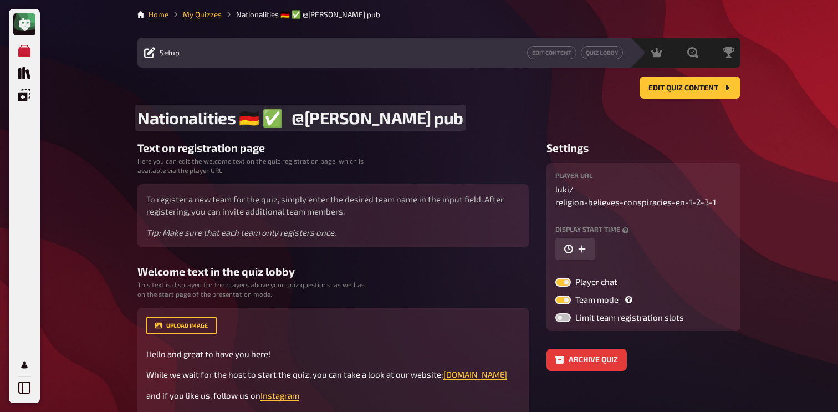
click at [281, 115] on span "Nationalities ​​🇩🇪 ​✅ @[PERSON_NAME] pub" at bounding box center [300, 118] width 326 height 21
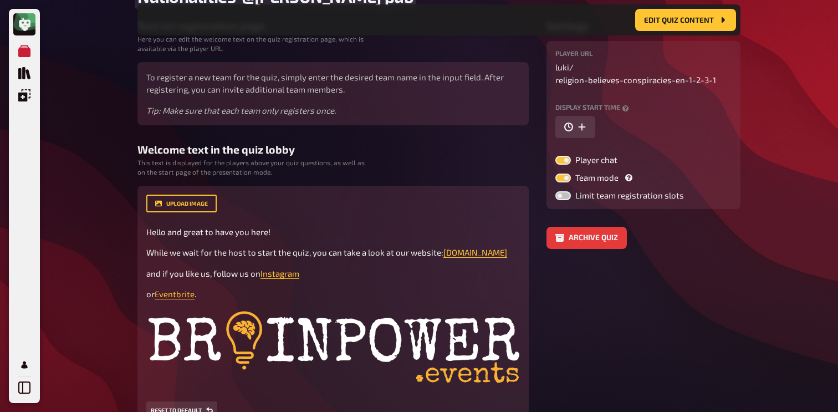
scroll to position [292, 0]
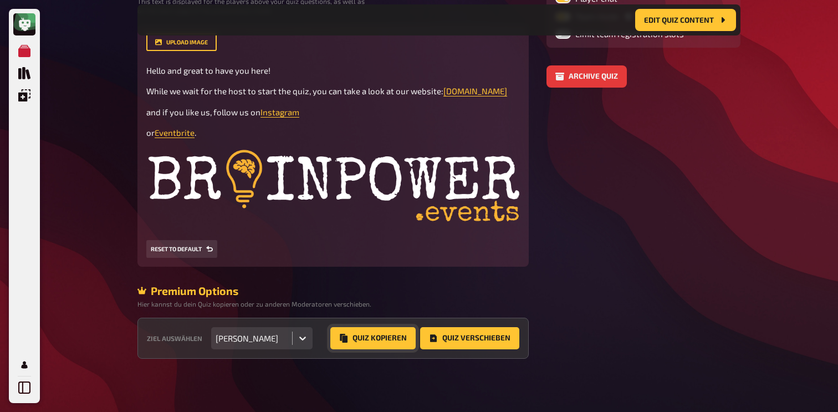
click at [359, 340] on button "Quiz Kopieren" at bounding box center [372, 338] width 85 height 22
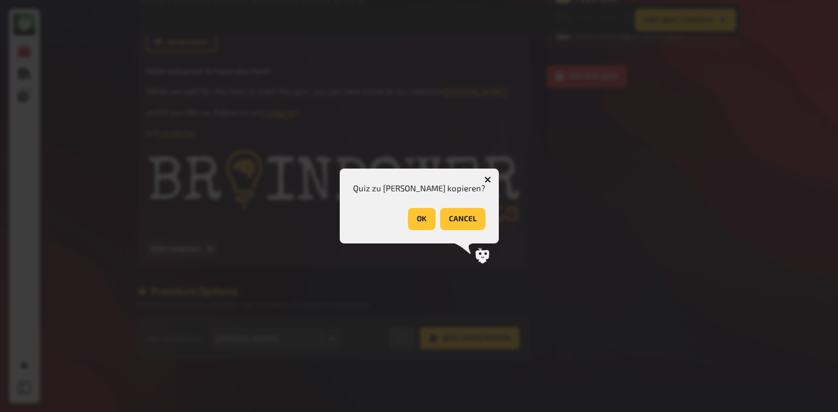
click at [416, 214] on button "OK" at bounding box center [422, 219] width 28 height 22
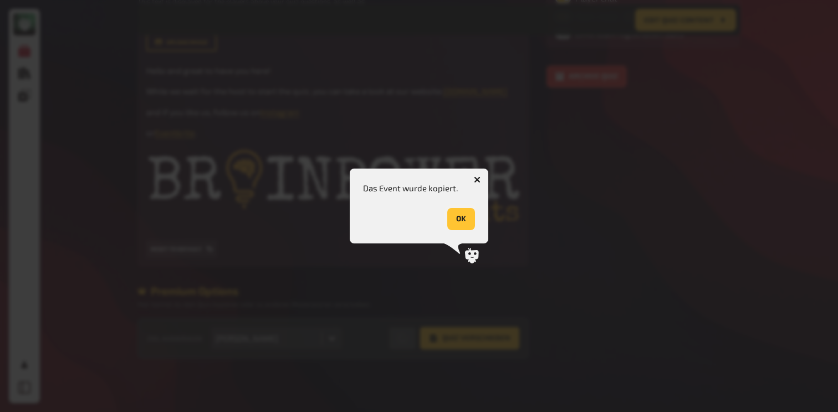
click at [454, 217] on button "OK" at bounding box center [461, 219] width 28 height 22
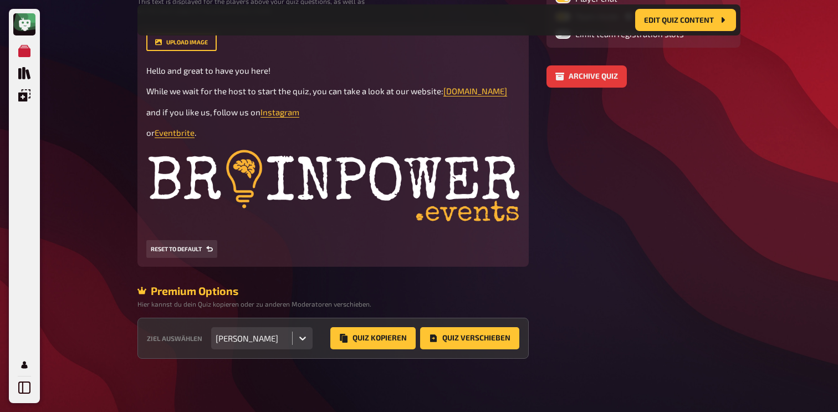
scroll to position [0, 0]
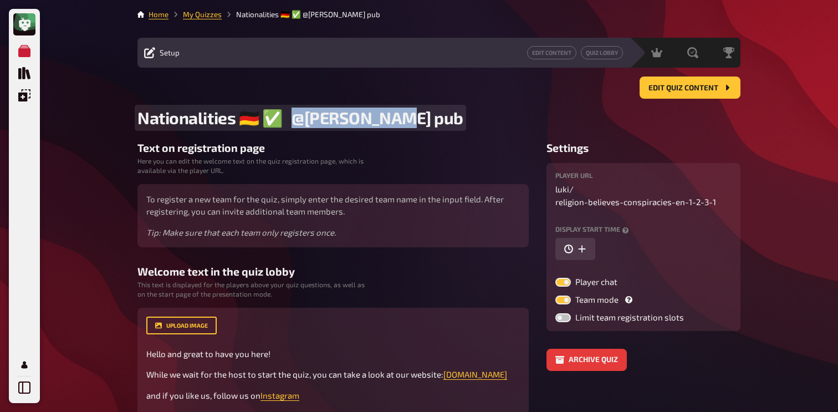
drag, startPoint x: 288, startPoint y: 121, endPoint x: 422, endPoint y: 121, distance: 134.2
click at [422, 121] on h2 "Nationalities ​​🇩🇪 ​✅ @[PERSON_NAME] pub" at bounding box center [438, 118] width 603 height 21
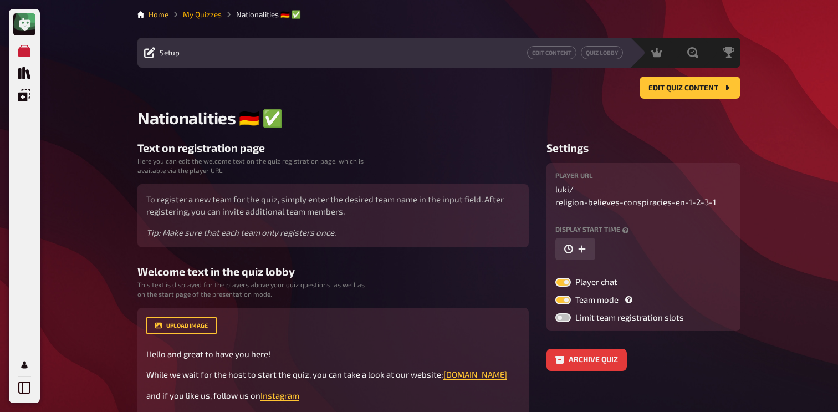
click at [213, 18] on link "My Quizzes" at bounding box center [202, 14] width 39 height 9
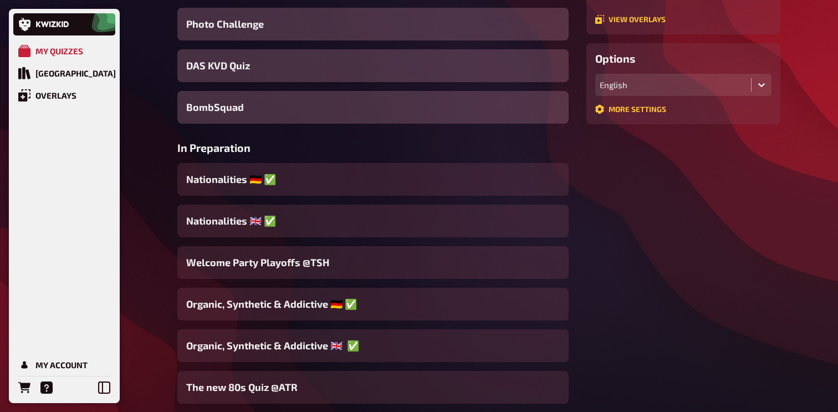
scroll to position [255, 0]
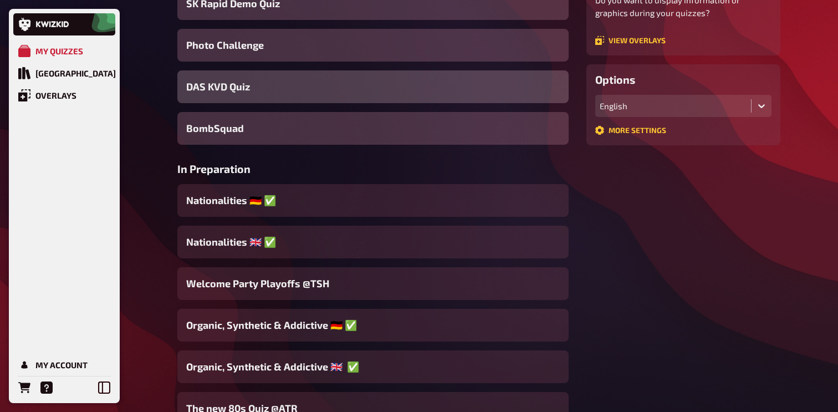
scroll to position [229, 0]
